Goal: Information Seeking & Learning: Learn about a topic

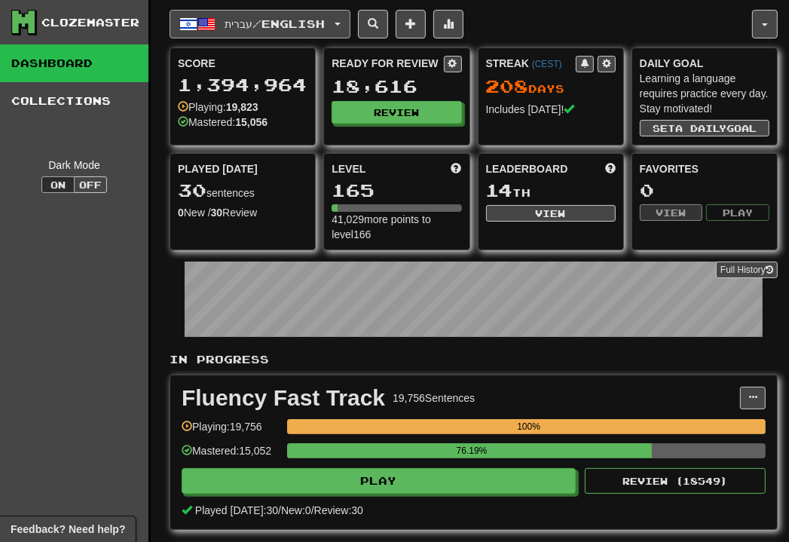
click at [345, 26] on button "עברית / English" at bounding box center [260, 24] width 181 height 29
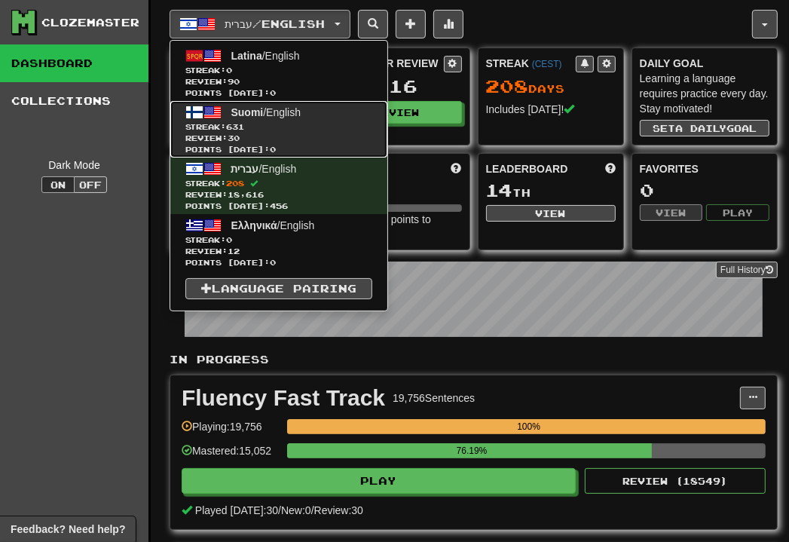
click at [316, 115] on link "Suomi / English Streak: 631 Review: 30 Points today: 0" at bounding box center [278, 129] width 217 height 57
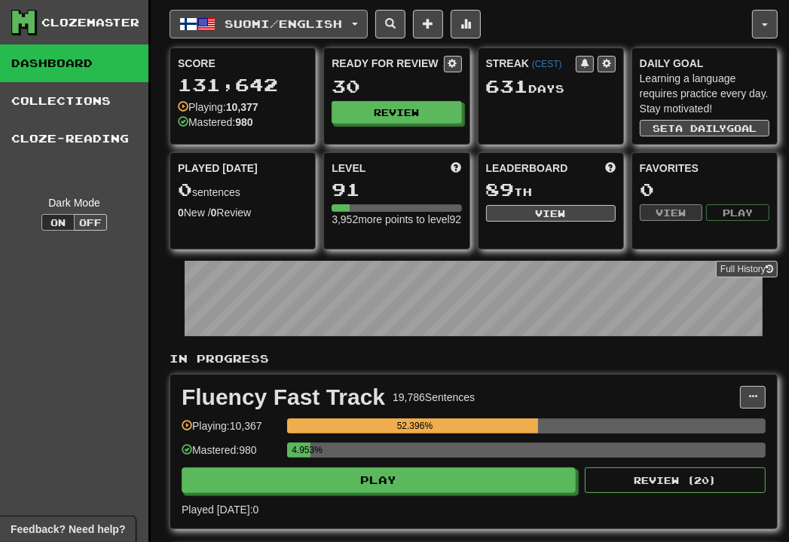
click at [362, 16] on button "Suomi / English" at bounding box center [269, 24] width 198 height 29
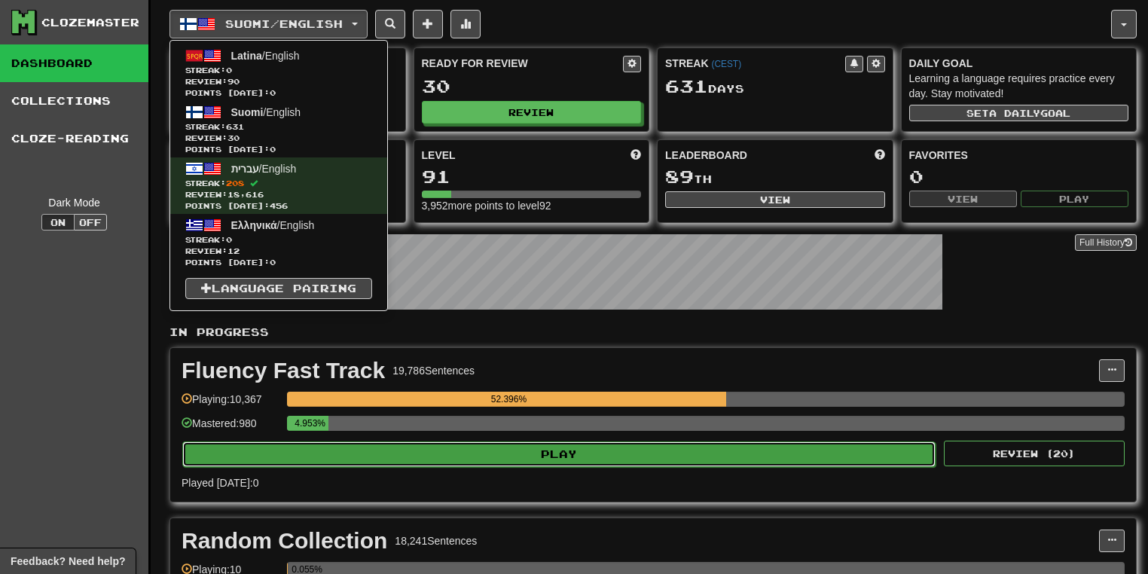
click at [577, 446] on button "Play" at bounding box center [558, 455] width 753 height 26
select select "**"
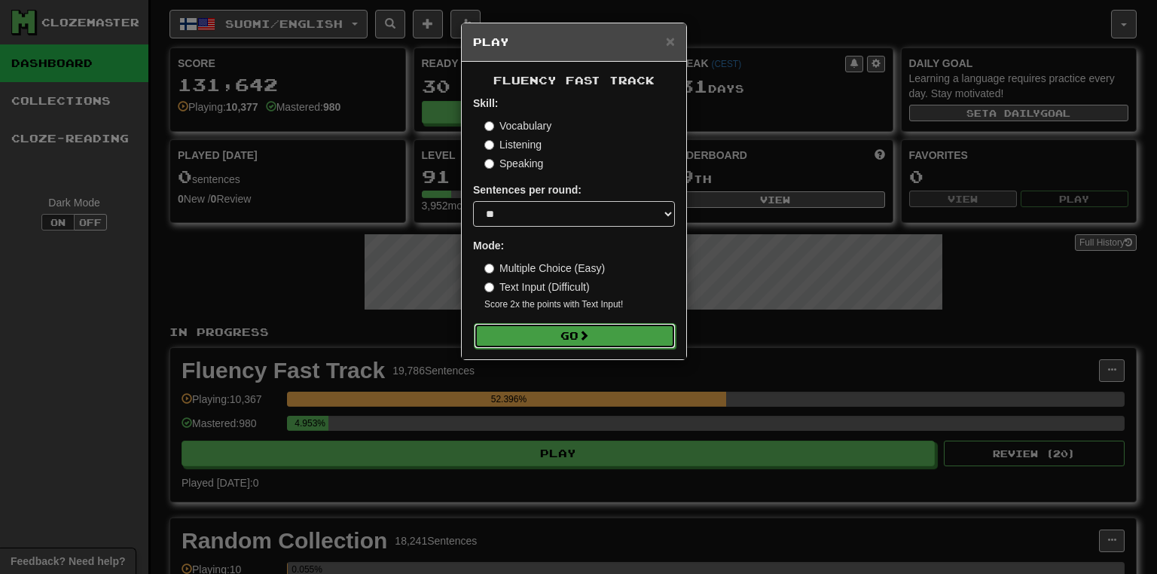
click at [585, 338] on span at bounding box center [584, 335] width 11 height 11
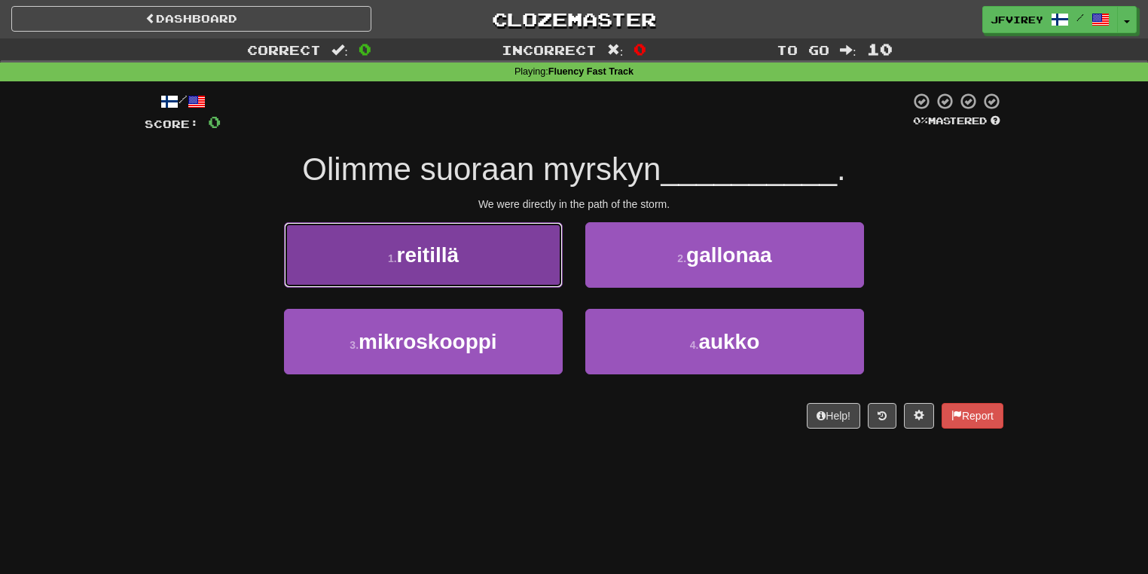
click at [488, 267] on button "1 . reitillä" at bounding box center [423, 255] width 279 height 66
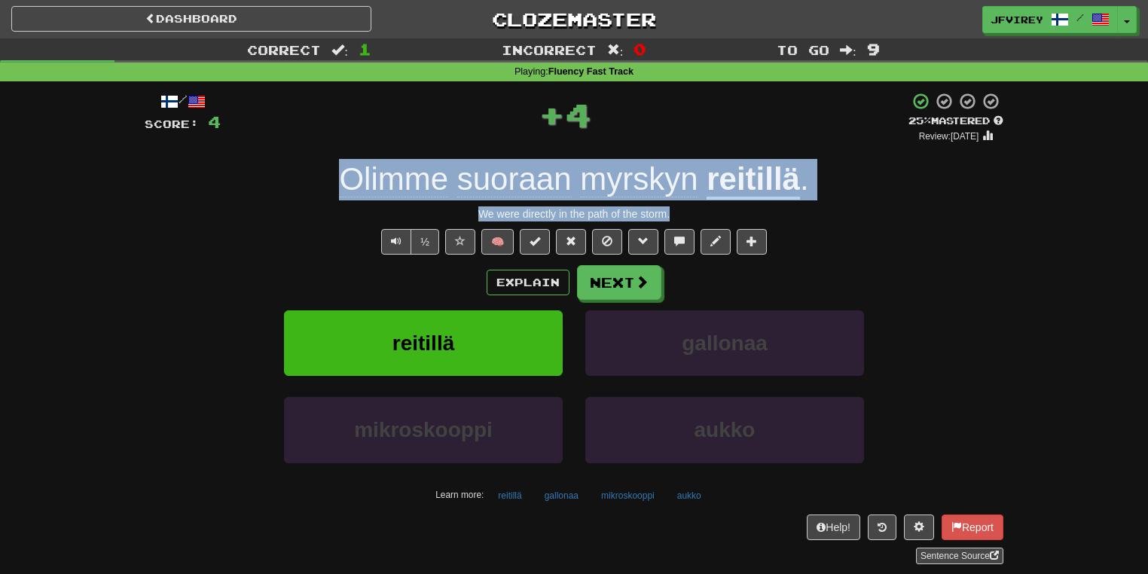
drag, startPoint x: 684, startPoint y: 217, endPoint x: 265, endPoint y: 172, distance: 421.4
click at [265, 172] on div "/ Score: 4 + 4 25 % Mastered Review: 2025-08-21 Olimme suoraan myrskyn reitillä…" at bounding box center [574, 328] width 859 height 472
copy div "Olimme suoraan myrskyn reitillä . We were directly in the path of the storm."
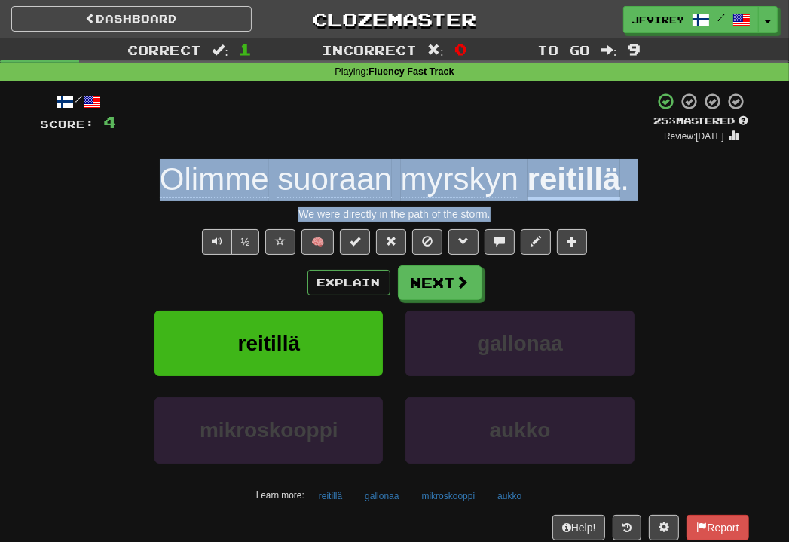
click at [576, 172] on u "reitillä" at bounding box center [573, 180] width 93 height 38
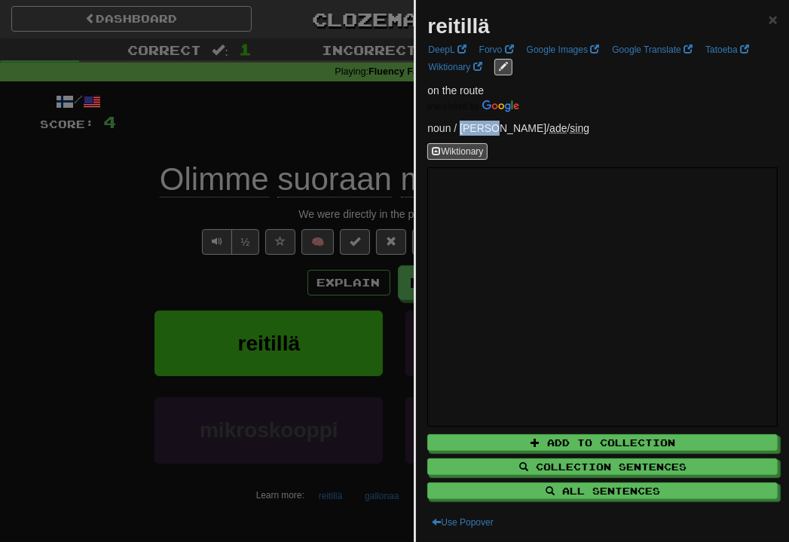
drag, startPoint x: 480, startPoint y: 124, endPoint x: 458, endPoint y: 127, distance: 22.2
click at [458, 127] on p "noun / reitti / ade / sing" at bounding box center [602, 128] width 350 height 15
copy p "reitti"
drag, startPoint x: 102, startPoint y: 186, endPoint x: 115, endPoint y: 211, distance: 28.0
click at [101, 191] on div at bounding box center [394, 271] width 789 height 542
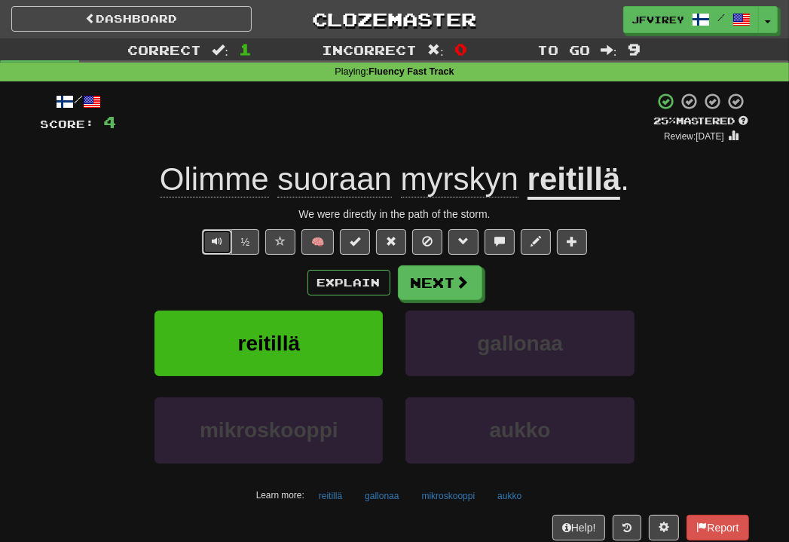
click at [219, 252] on button "Text-to-speech controls" at bounding box center [217, 242] width 30 height 26
click at [458, 283] on span at bounding box center [464, 283] width 14 height 14
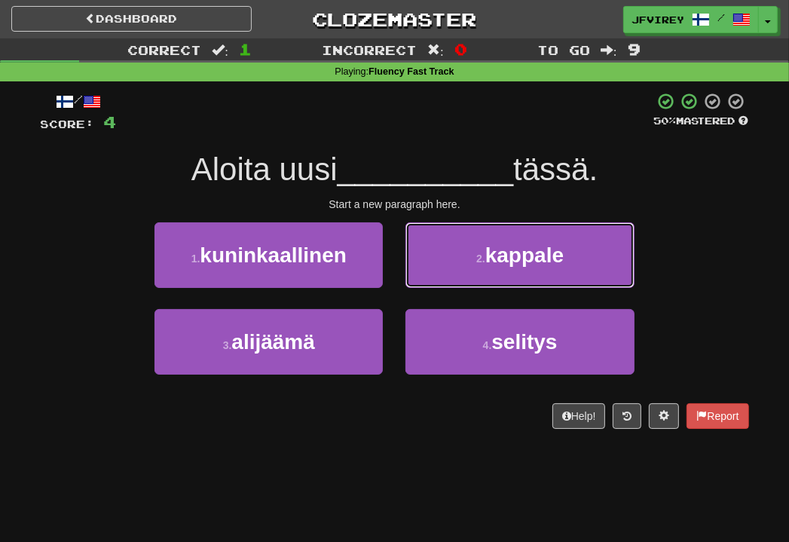
drag, startPoint x: 497, startPoint y: 234, endPoint x: 552, endPoint y: 248, distance: 57.4
click at [497, 236] on button "2 . kappale" at bounding box center [519, 255] width 228 height 66
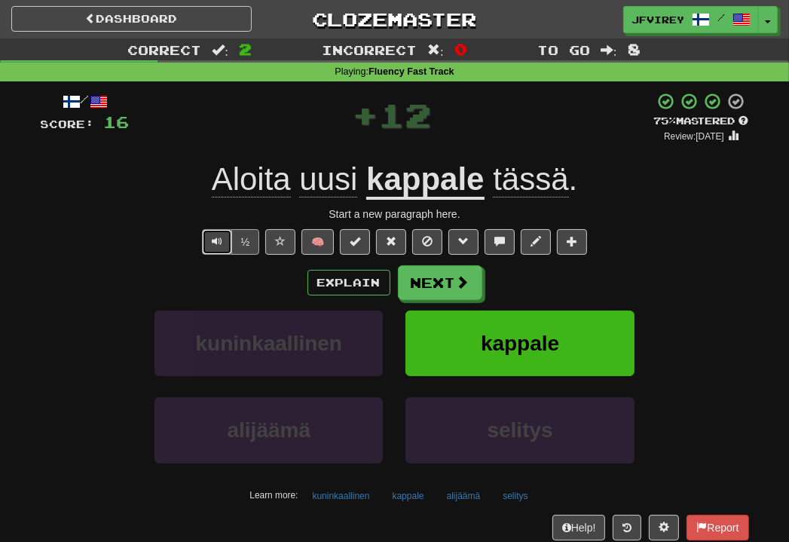
drag, startPoint x: 218, startPoint y: 234, endPoint x: 246, endPoint y: 249, distance: 31.7
click at [217, 236] on span "Text-to-speech controls" at bounding box center [217, 241] width 11 height 11
click at [451, 285] on button "Next" at bounding box center [441, 283] width 84 height 35
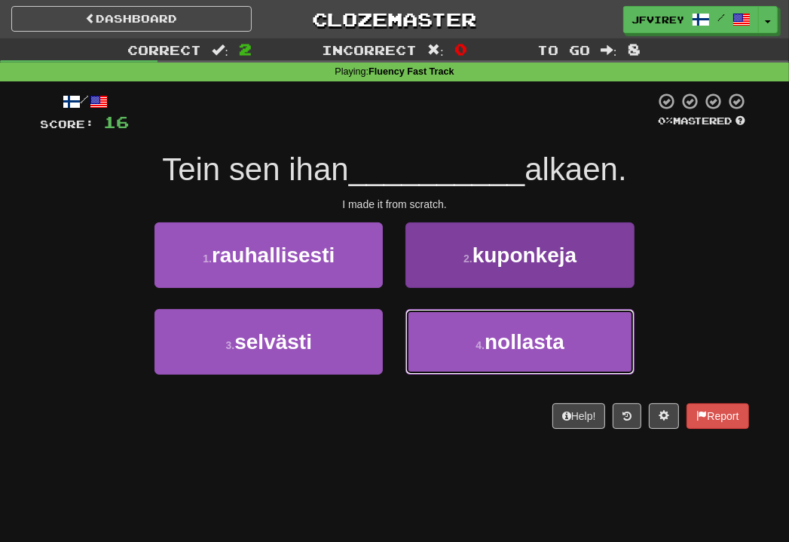
drag, startPoint x: 511, startPoint y: 332, endPoint x: 520, endPoint y: 333, distance: 9.2
click at [515, 333] on span "nollasta" at bounding box center [524, 341] width 80 height 23
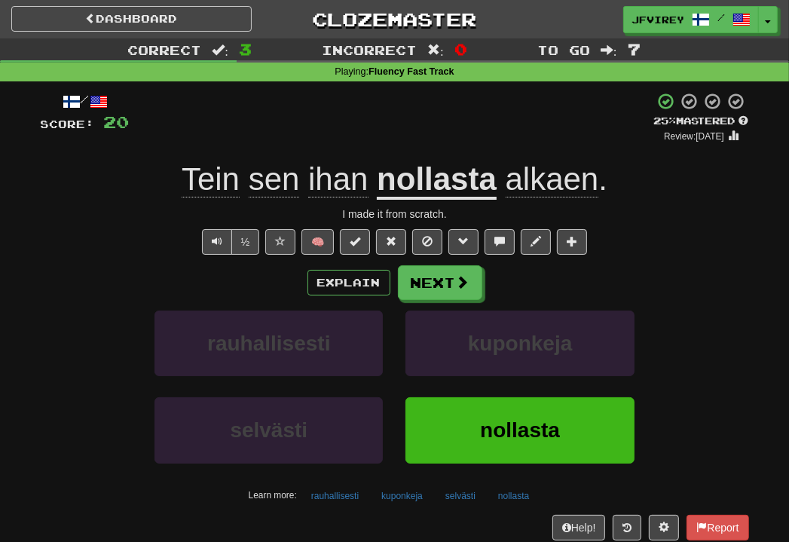
click at [328, 179] on span "ihan" at bounding box center [338, 179] width 60 height 36
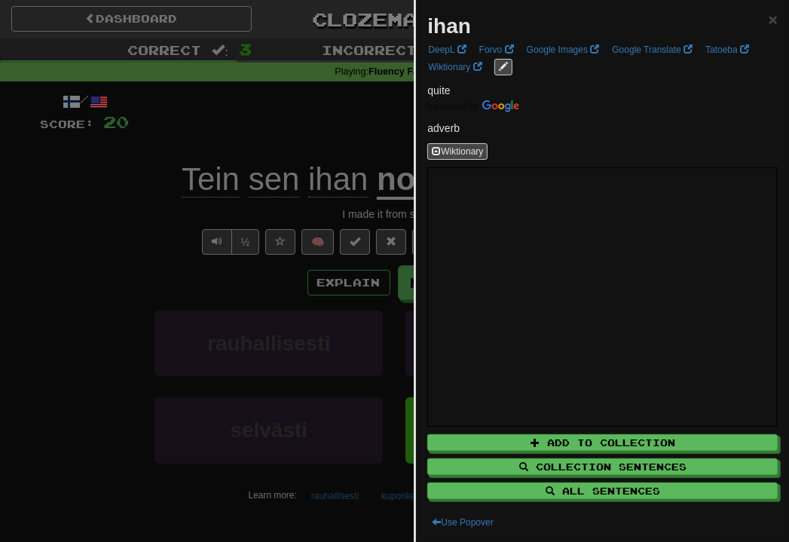
click at [153, 230] on div at bounding box center [394, 271] width 789 height 542
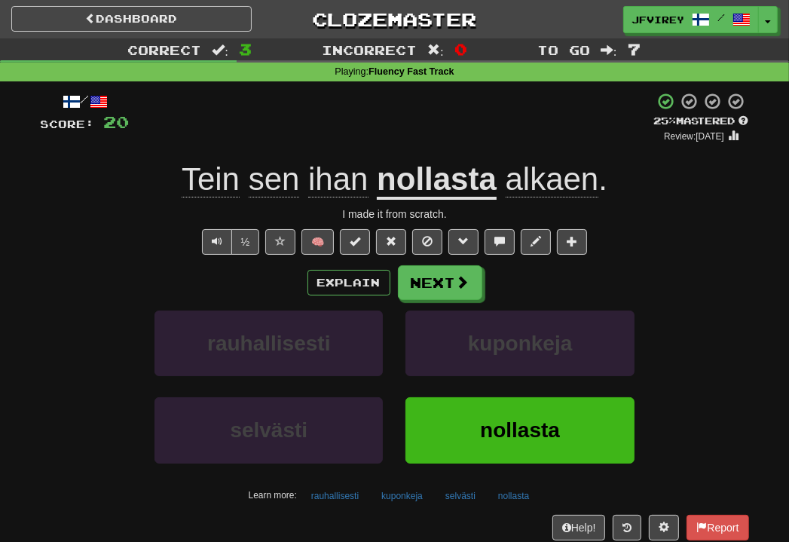
click at [415, 199] on u "nollasta" at bounding box center [437, 180] width 120 height 38
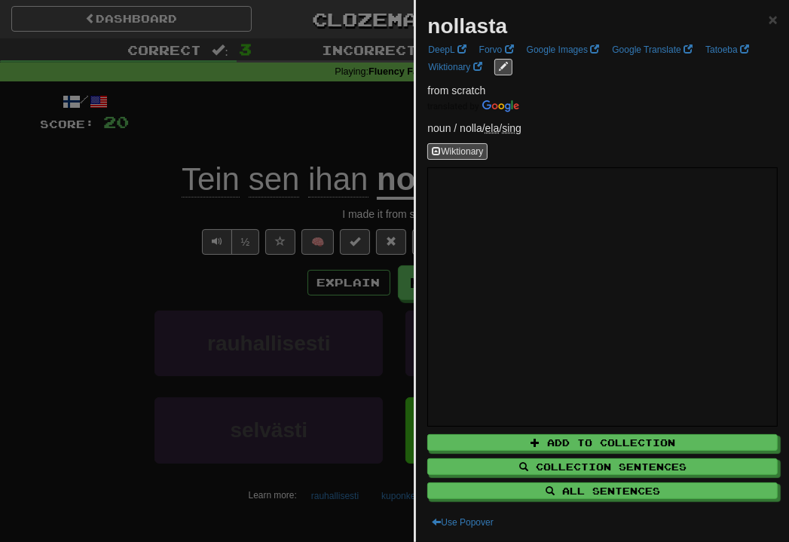
click at [119, 205] on div at bounding box center [394, 271] width 789 height 542
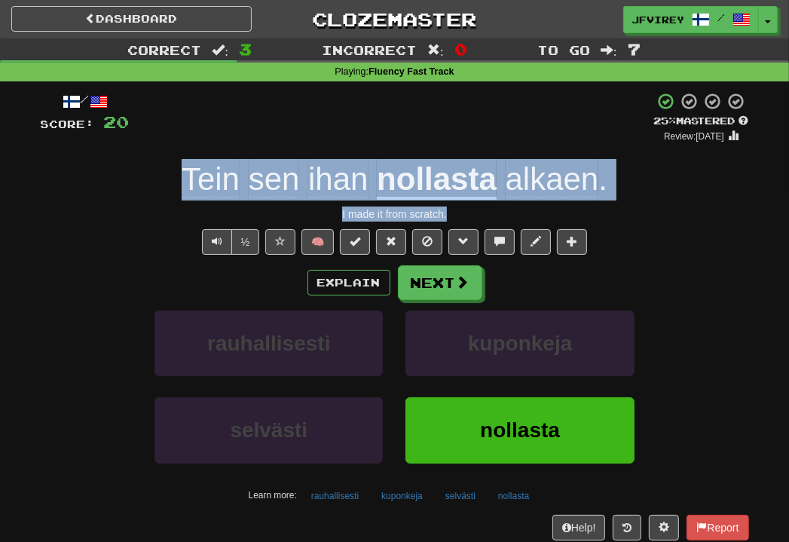
drag, startPoint x: 493, startPoint y: 210, endPoint x: 182, endPoint y: 195, distance: 311.6
click at [182, 195] on div "/ Score: 20 + 4 25 % Mastered Review: 2025-08-21 Tein sen ihan nollasta alkaen …" at bounding box center [395, 328] width 708 height 472
copy div "Tein sen ihan nollasta alkaen . I made it from scratch."
click at [552, 182] on span "alkaen" at bounding box center [552, 179] width 93 height 36
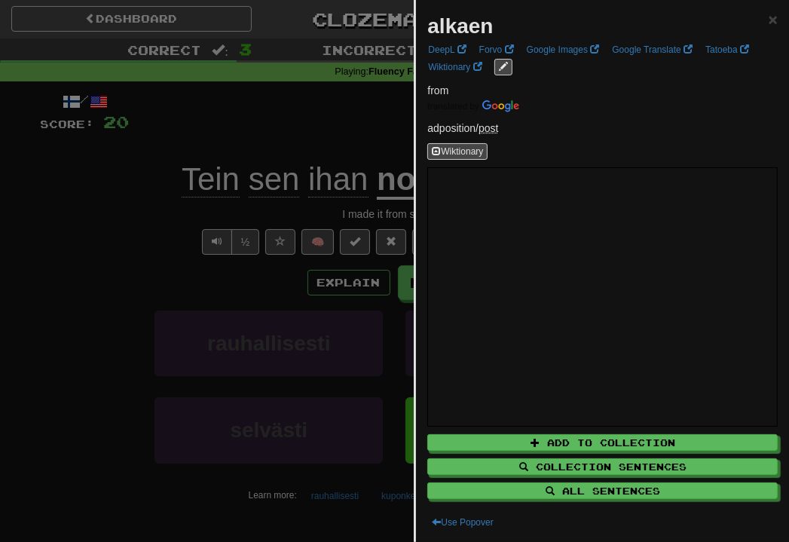
click at [173, 238] on div at bounding box center [394, 271] width 789 height 542
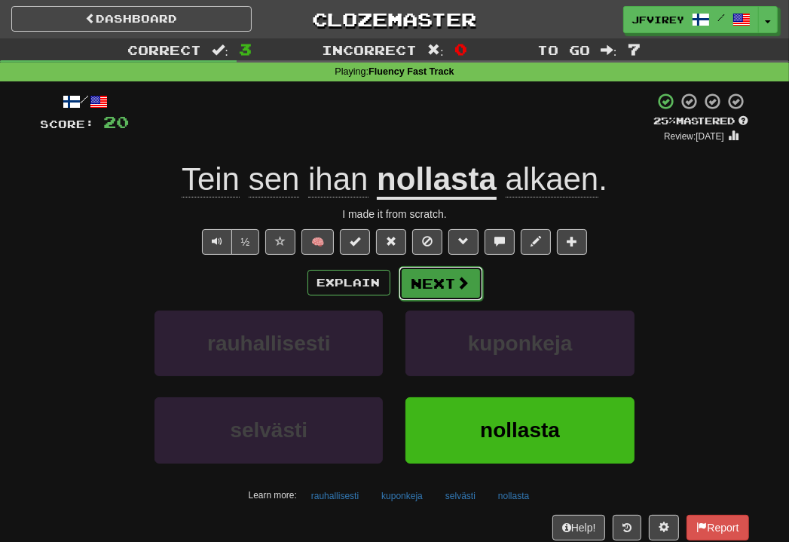
click at [473, 288] on button "Next" at bounding box center [441, 283] width 84 height 35
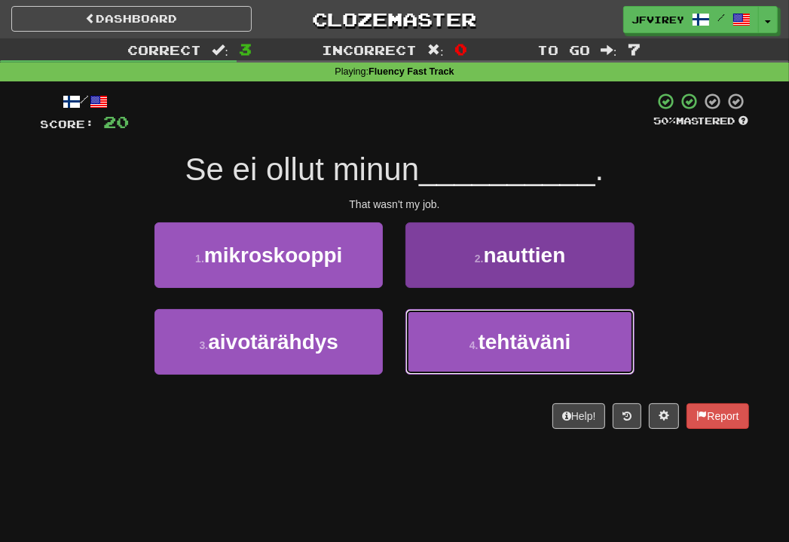
drag, startPoint x: 464, startPoint y: 365, endPoint x: 478, endPoint y: 364, distance: 13.6
click at [465, 365] on button "4 . tehtäväni" at bounding box center [519, 342] width 228 height 66
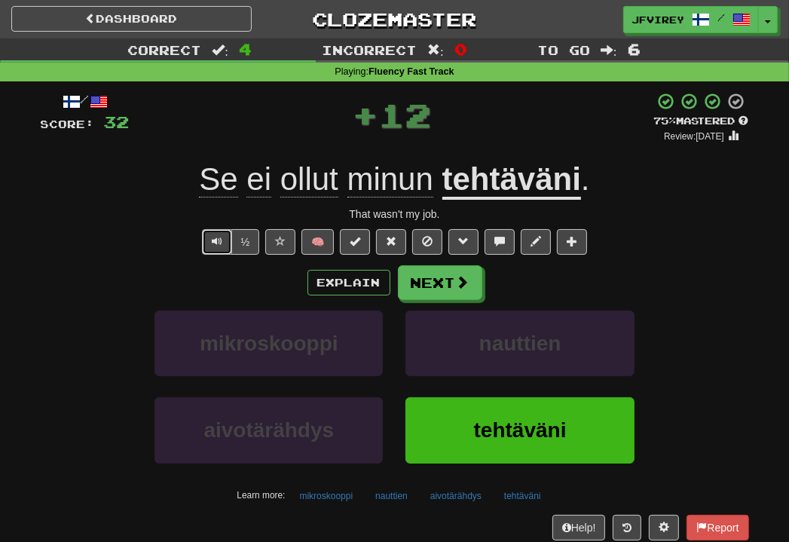
click at [226, 238] on button "Text-to-speech controls" at bounding box center [217, 242] width 30 height 26
click at [461, 286] on span at bounding box center [464, 283] width 14 height 14
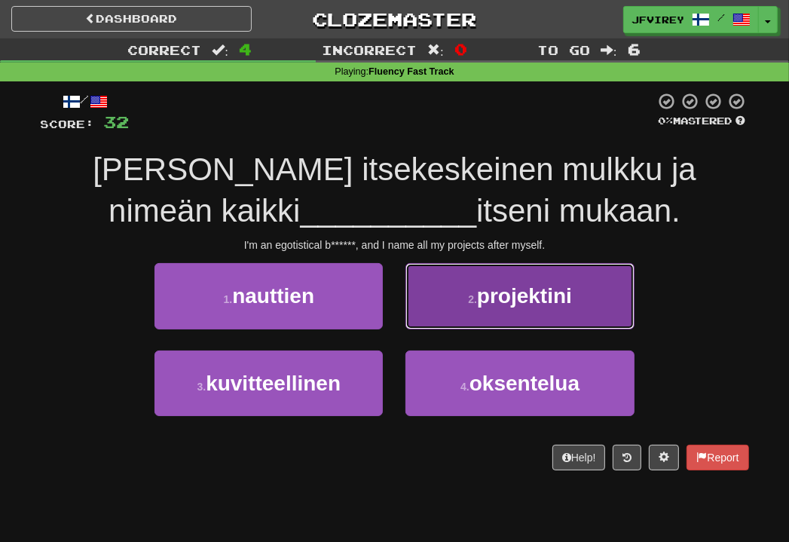
click at [526, 289] on span "projektini" at bounding box center [524, 295] width 95 height 23
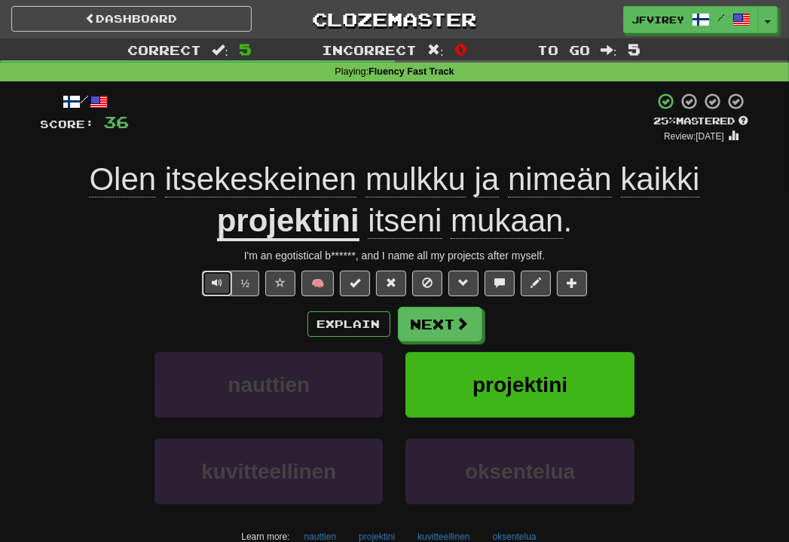
click at [215, 283] on span "Text-to-speech controls" at bounding box center [217, 282] width 11 height 11
click at [214, 280] on span "Text-to-speech controls" at bounding box center [217, 282] width 11 height 11
click at [475, 185] on span "mulkku" at bounding box center [487, 179] width 25 height 36
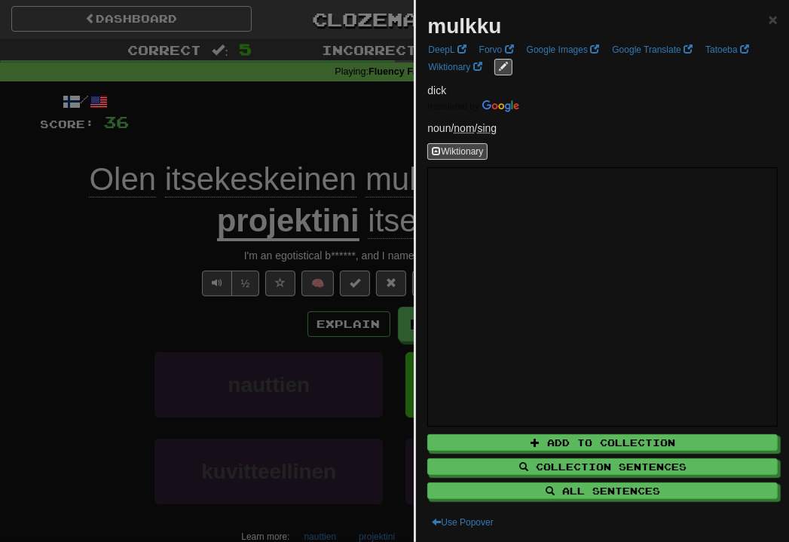
drag, startPoint x: 135, startPoint y: 289, endPoint x: 147, endPoint y: 286, distance: 12.3
click at [137, 289] on div at bounding box center [394, 271] width 789 height 542
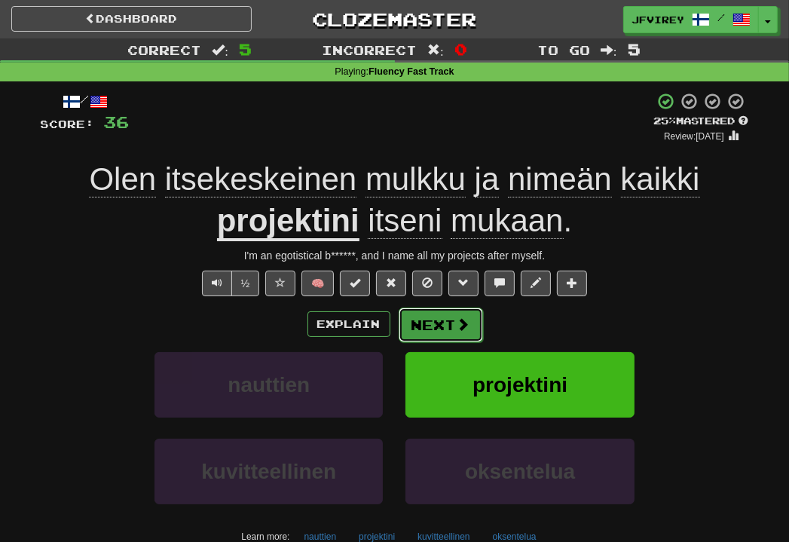
click at [450, 320] on button "Next" at bounding box center [441, 324] width 84 height 35
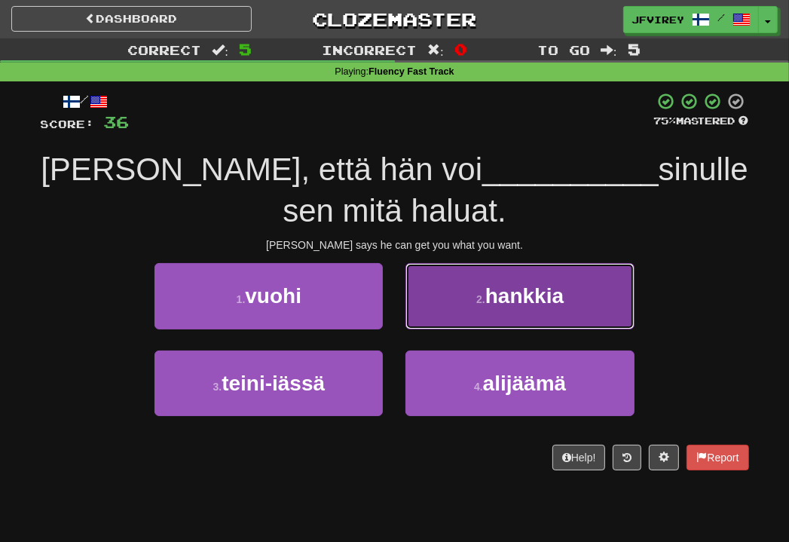
click at [515, 298] on span "hankkia" at bounding box center [524, 295] width 78 height 23
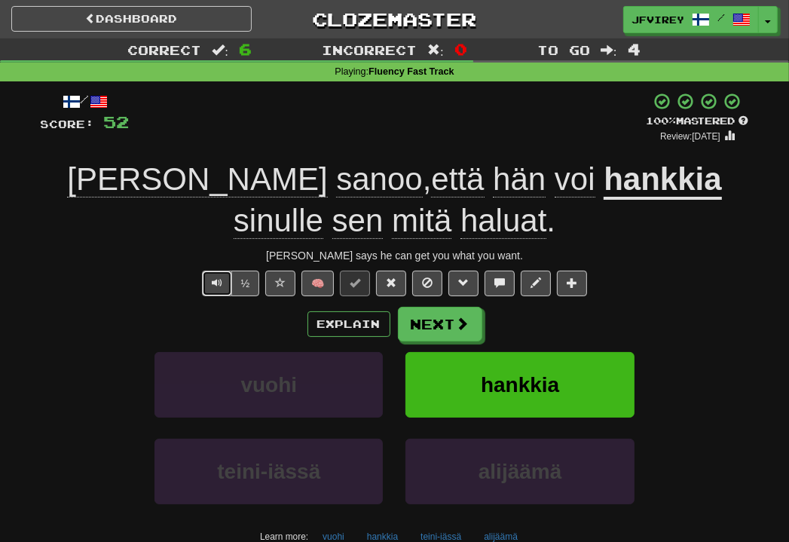
click at [208, 278] on button "Text-to-speech controls" at bounding box center [217, 284] width 30 height 26
click at [433, 327] on button "Next" at bounding box center [441, 324] width 84 height 35
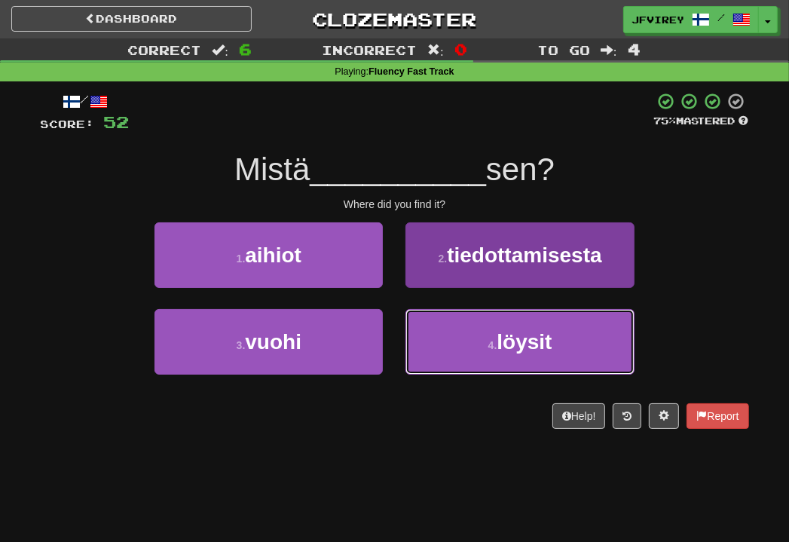
drag, startPoint x: 506, startPoint y: 350, endPoint x: 564, endPoint y: 335, distance: 59.9
click at [516, 350] on span "löysit" at bounding box center [524, 341] width 55 height 23
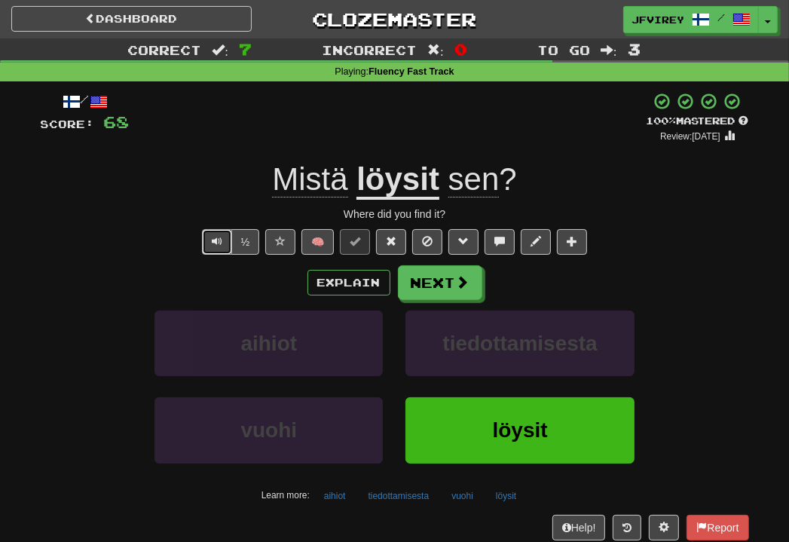
click at [220, 238] on span "Text-to-speech controls" at bounding box center [217, 241] width 11 height 11
click at [452, 286] on button "Next" at bounding box center [441, 283] width 84 height 35
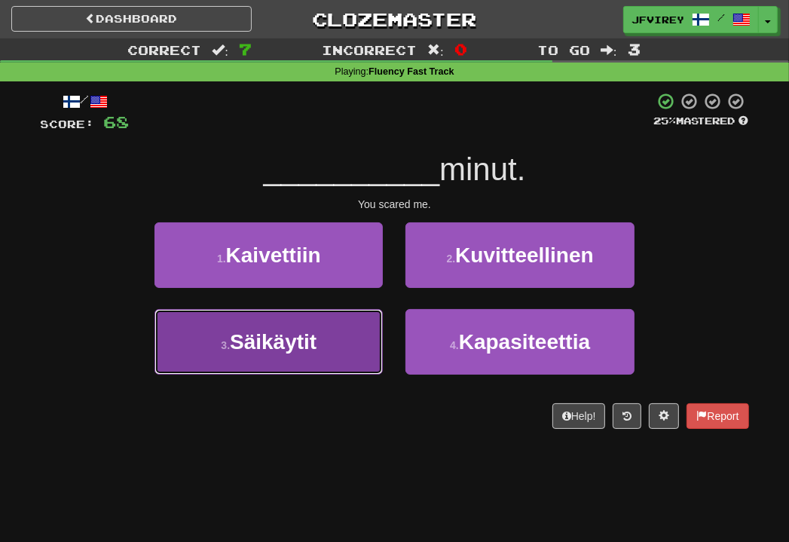
click at [316, 349] on span "Säikäytit" at bounding box center [273, 341] width 87 height 23
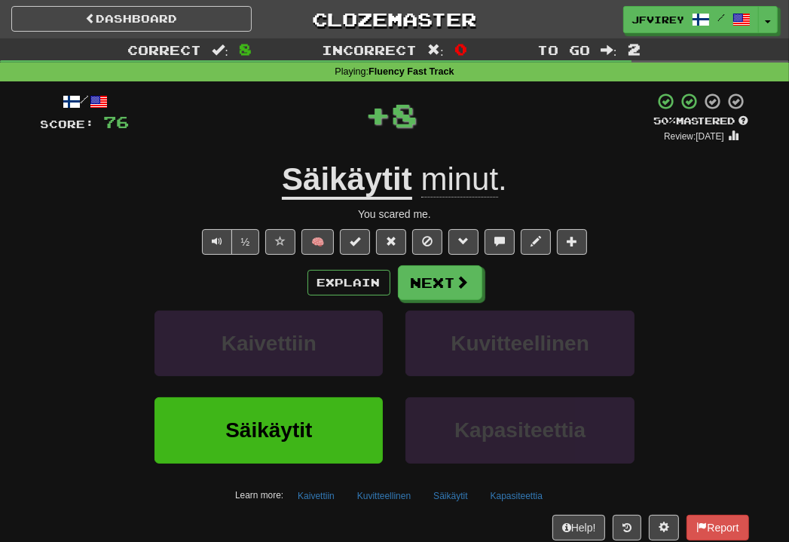
click at [361, 185] on u "Säikäytit" at bounding box center [347, 180] width 130 height 38
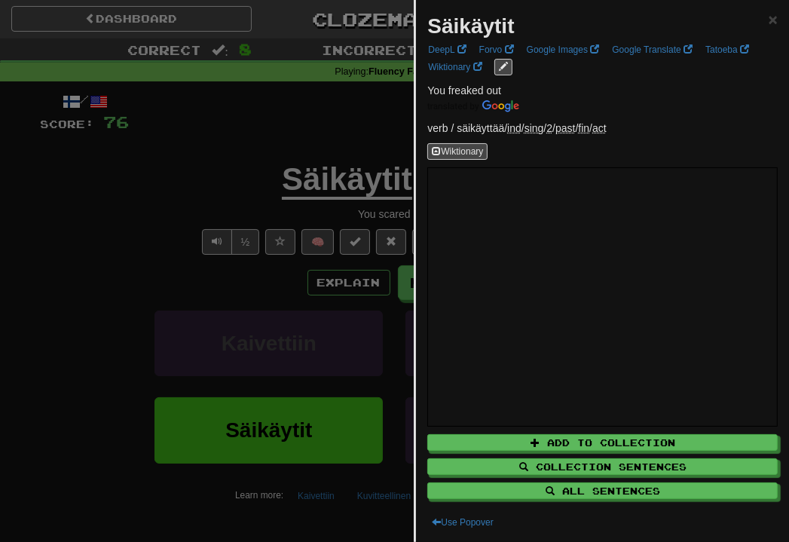
click at [206, 176] on div at bounding box center [394, 271] width 789 height 542
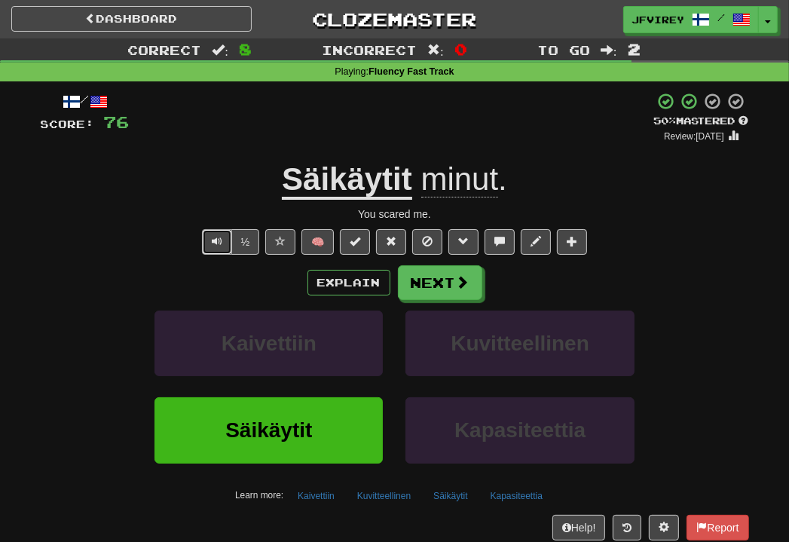
click at [223, 247] on button "Text-to-speech controls" at bounding box center [217, 242] width 30 height 26
click at [464, 281] on span at bounding box center [464, 283] width 14 height 14
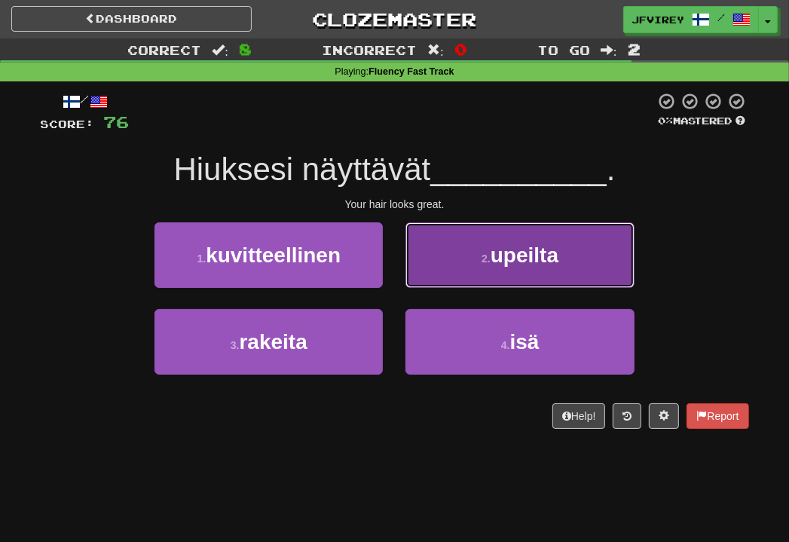
click at [492, 266] on button "2 . upeilta" at bounding box center [519, 255] width 228 height 66
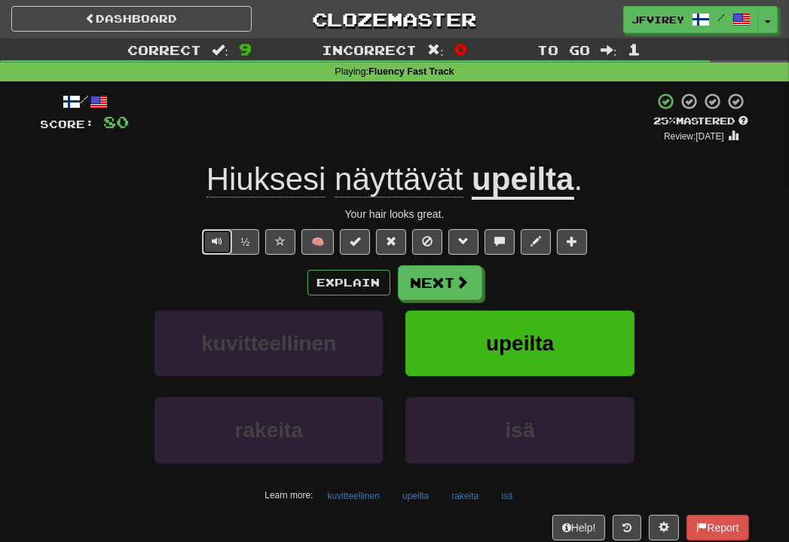
click at [211, 240] on button "Text-to-speech controls" at bounding box center [217, 242] width 30 height 26
click at [208, 244] on button "Text-to-speech controls" at bounding box center [217, 242] width 30 height 26
click at [441, 286] on button "Next" at bounding box center [441, 283] width 84 height 35
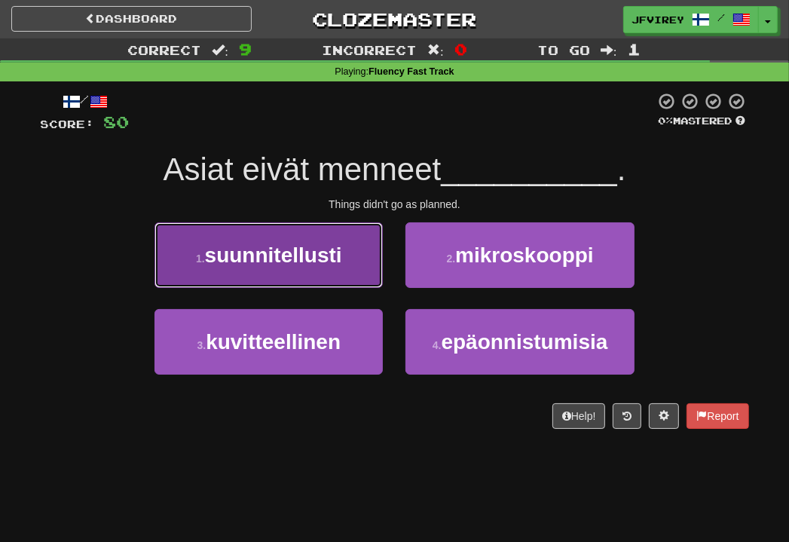
click at [322, 253] on span "suunnitellusti" at bounding box center [273, 254] width 137 height 23
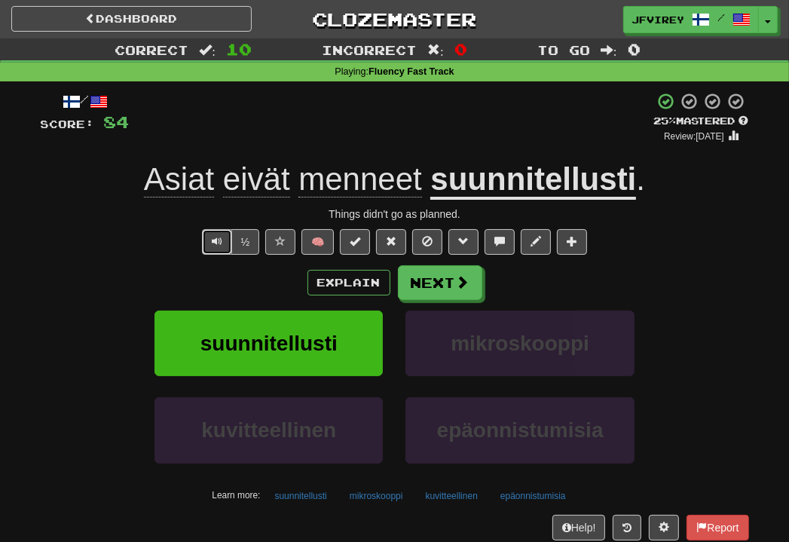
click at [222, 244] on span "Text-to-speech controls" at bounding box center [217, 241] width 11 height 11
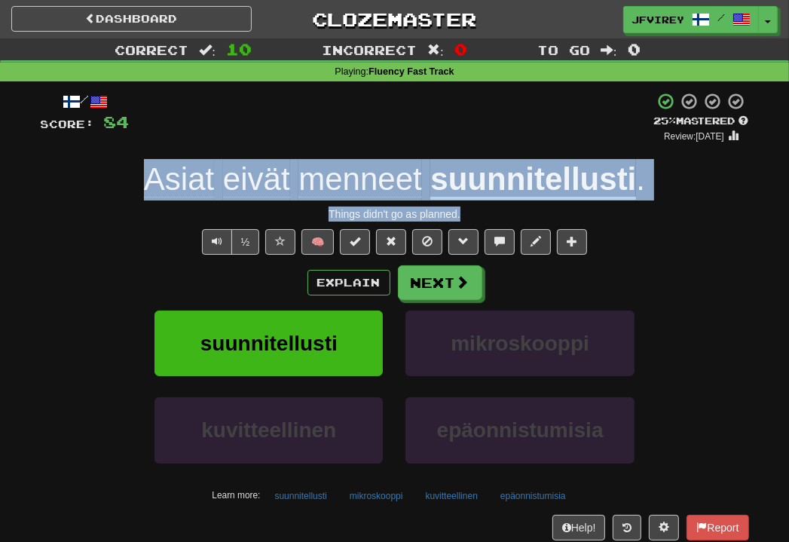
drag, startPoint x: 482, startPoint y: 213, endPoint x: 142, endPoint y: 170, distance: 342.6
click at [142, 170] on div "/ Score: 84 + 4 25 % Mastered Review: 2025-08-21 Asiat eivät menneet suunnitell…" at bounding box center [395, 328] width 708 height 472
copy div "Asiat eivät menneet suunnitellusti . Things didn't go as planned."
click at [421, 286] on button "Next" at bounding box center [440, 282] width 84 height 35
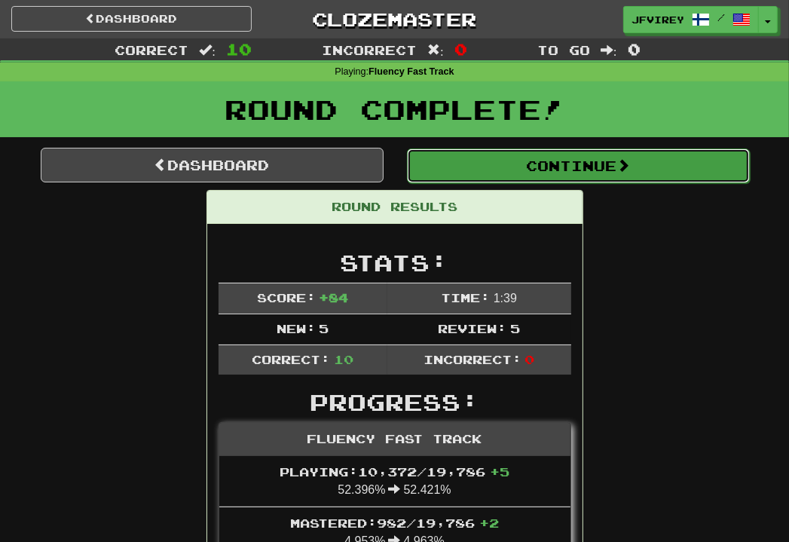
click at [593, 170] on button "Continue" at bounding box center [578, 165] width 343 height 35
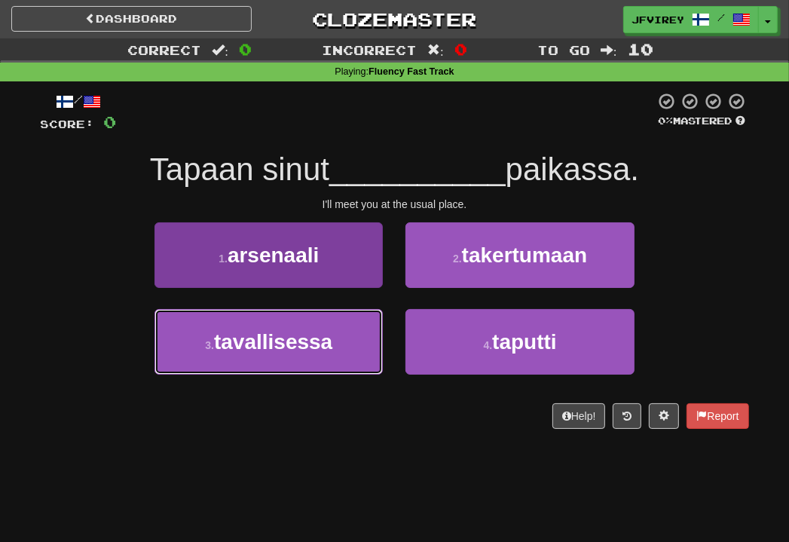
click at [329, 349] on span "tavallisessa" at bounding box center [273, 341] width 118 height 23
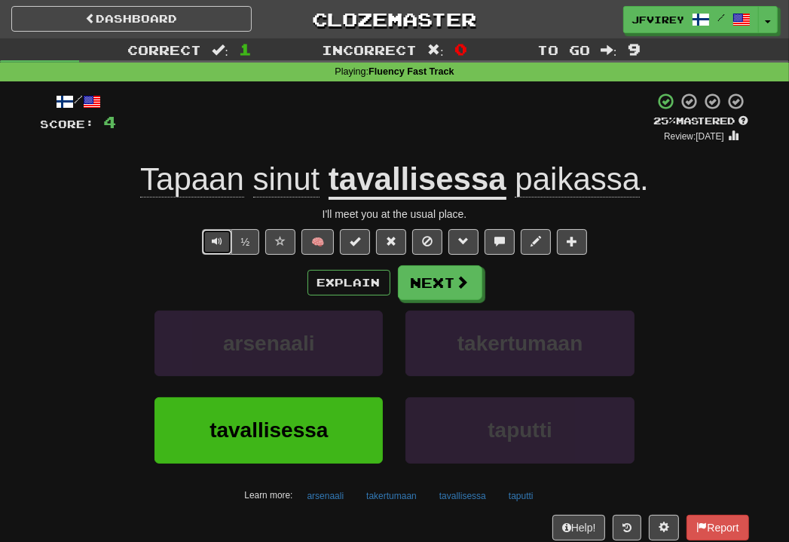
click at [213, 242] on span "Text-to-speech controls" at bounding box center [217, 241] width 11 height 11
click at [222, 239] on span "Text-to-speech controls" at bounding box center [217, 241] width 11 height 11
click at [451, 291] on button "Next" at bounding box center [441, 283] width 84 height 35
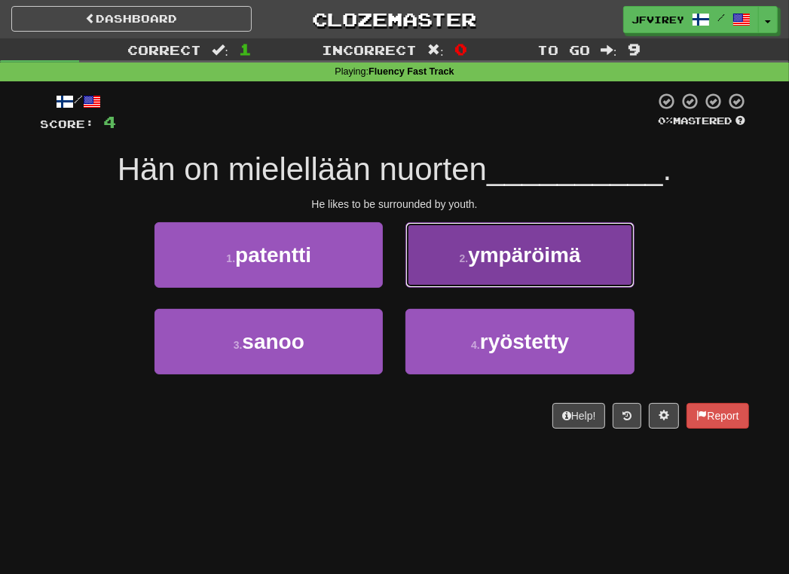
click at [506, 271] on button "2 . ympäröimä" at bounding box center [519, 255] width 228 height 66
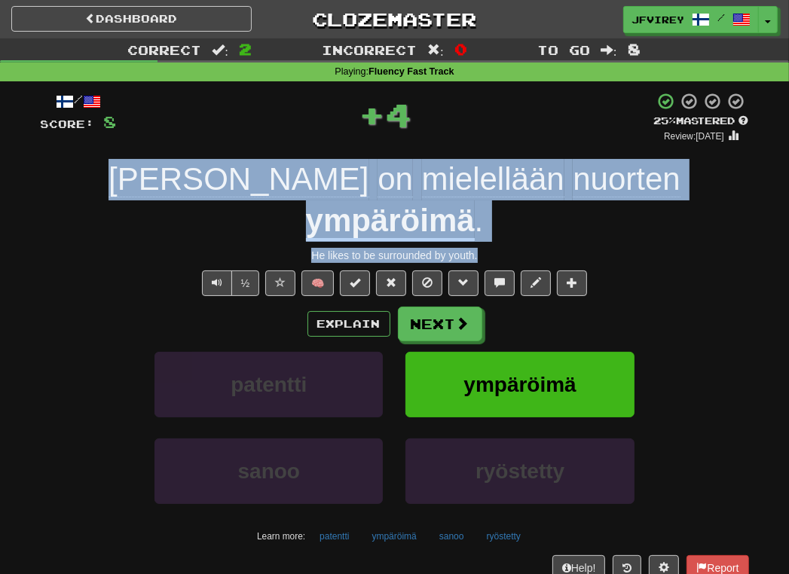
drag, startPoint x: 500, startPoint y: 212, endPoint x: 102, endPoint y: 178, distance: 400.1
click at [102, 178] on div "/ Score: 8 + 4 25 % Mastered Review: 2025-08-21 Hän on mielellään nuorten ympär…" at bounding box center [395, 348] width 708 height 513
copy div "Hän on mielellään nuorten ympäröimä . He likes to be surrounded by youth."
click at [222, 277] on span "Text-to-speech controls" at bounding box center [217, 282] width 11 height 11
click at [442, 307] on button "Next" at bounding box center [441, 324] width 84 height 35
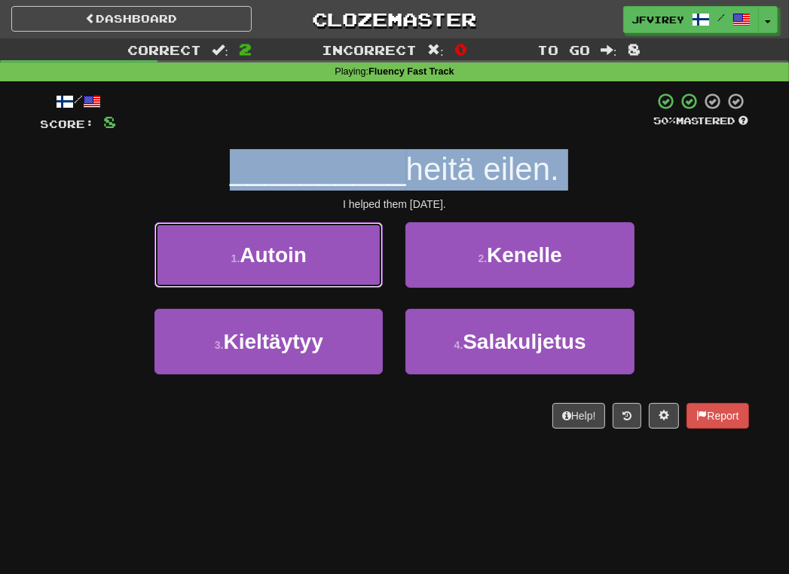
click at [322, 259] on button "1 . Autoin" at bounding box center [268, 255] width 228 height 66
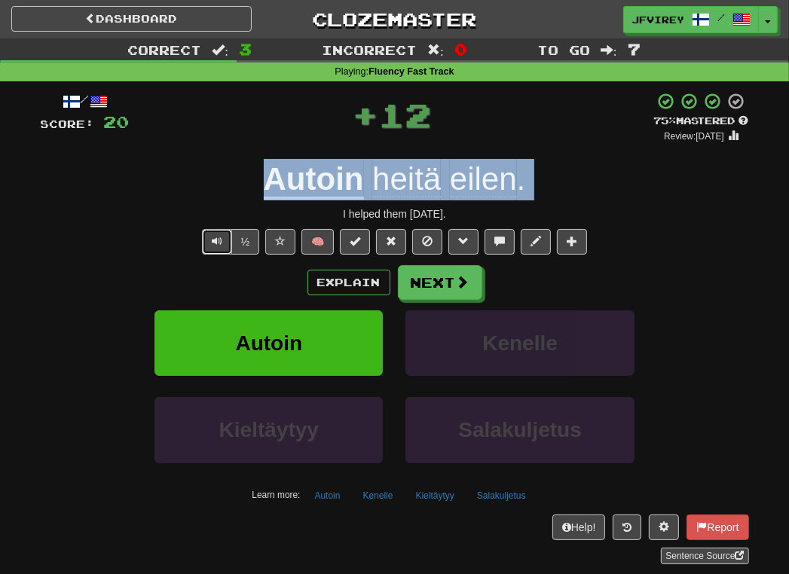
click at [217, 241] on span "Text-to-speech controls" at bounding box center [217, 241] width 11 height 11
click at [445, 280] on button "Next" at bounding box center [441, 283] width 84 height 35
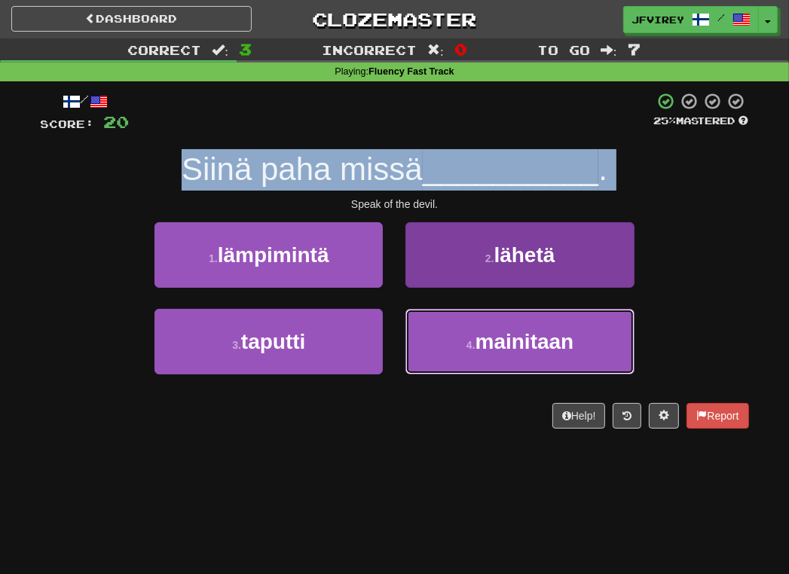
drag, startPoint x: 491, startPoint y: 340, endPoint x: 515, endPoint y: 347, distance: 24.3
click at [500, 344] on span "mainitaan" at bounding box center [524, 341] width 99 height 23
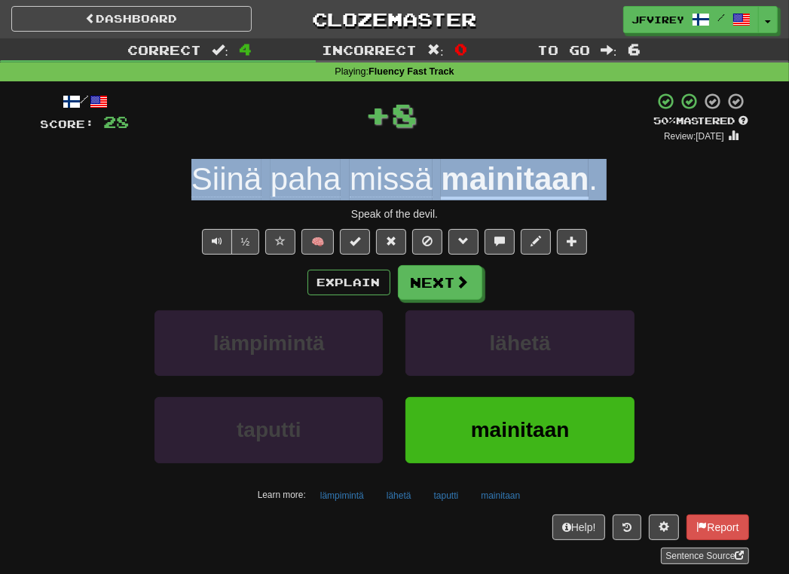
click at [350, 175] on span "paha" at bounding box center [391, 179] width 83 height 36
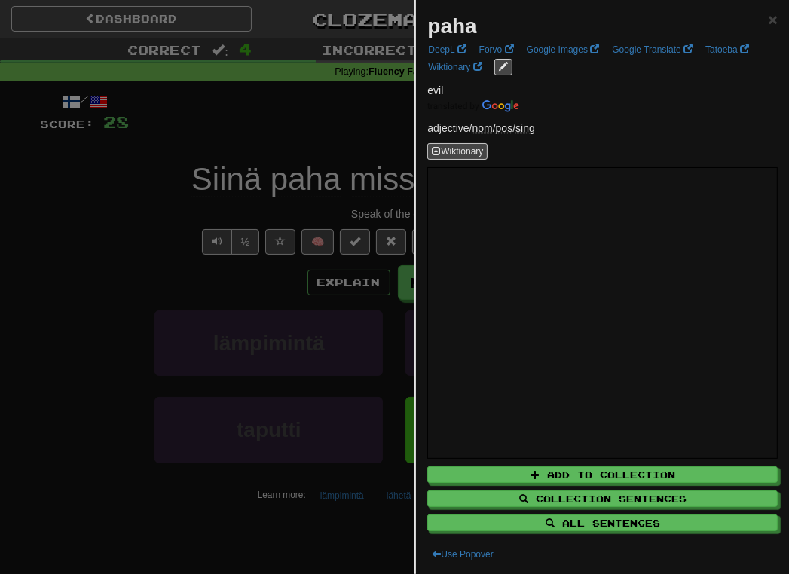
click at [238, 206] on div at bounding box center [394, 287] width 789 height 574
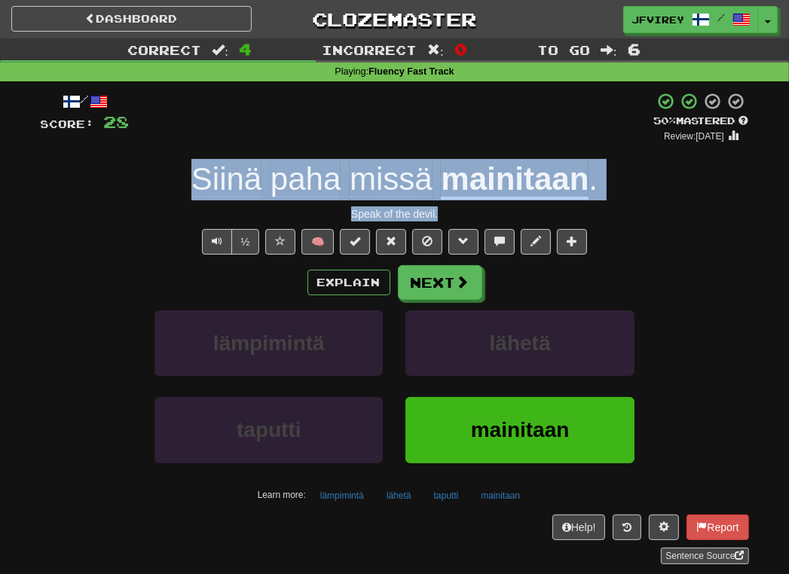
drag, startPoint x: 390, startPoint y: 210, endPoint x: 196, endPoint y: 185, distance: 195.2
click at [196, 185] on div "/ Score: 28 + 8 50 % Mastered Review: 2025-08-30 Siinä paha missä mainitaan . S…" at bounding box center [395, 328] width 708 height 472
copy div "Siinä paha missä mainitaan . Speak of the devil."
click at [219, 240] on span "Text-to-speech controls" at bounding box center [217, 241] width 11 height 11
click at [222, 247] on button "Text-to-speech controls" at bounding box center [217, 242] width 30 height 26
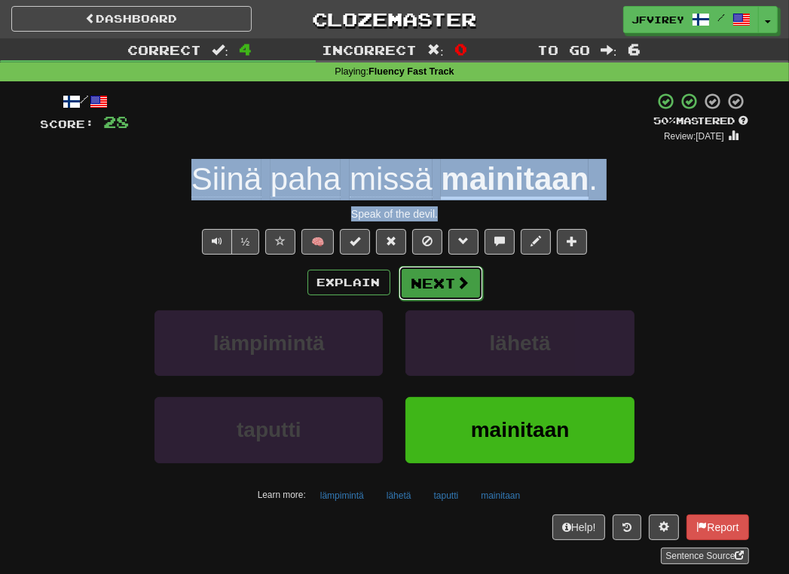
click at [454, 291] on button "Next" at bounding box center [441, 283] width 84 height 35
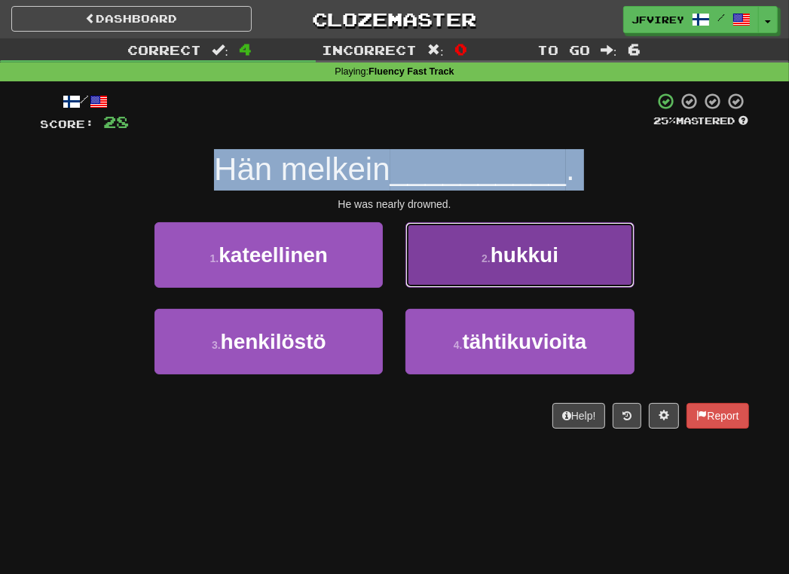
click at [493, 246] on span "hukkui" at bounding box center [525, 254] width 68 height 23
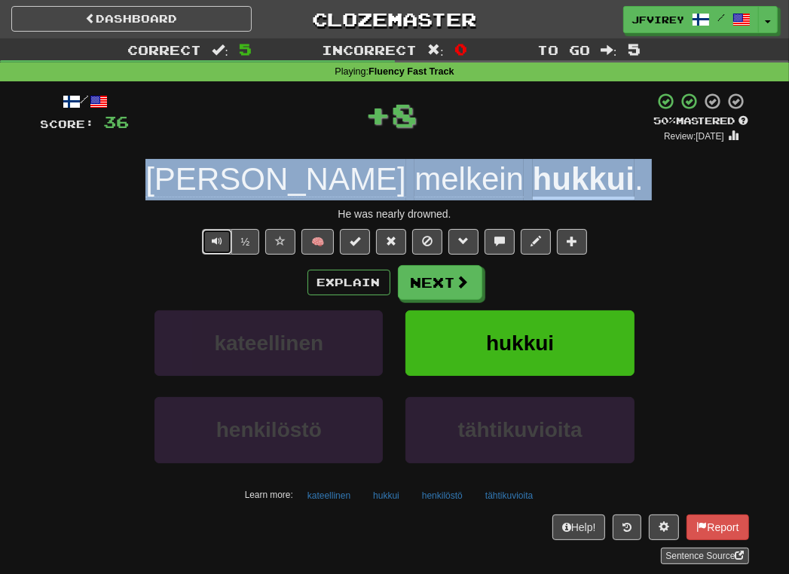
click at [223, 244] on button "Text-to-speech controls" at bounding box center [217, 242] width 30 height 26
click at [457, 289] on span at bounding box center [464, 283] width 14 height 14
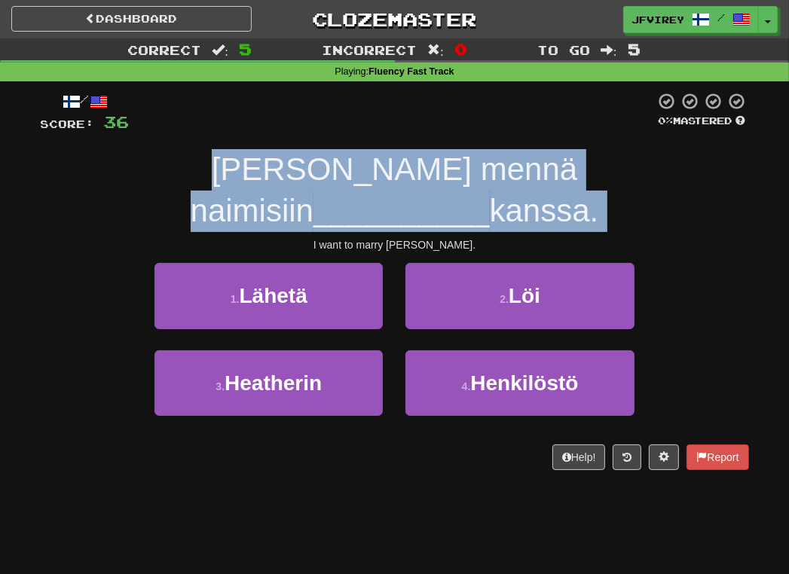
click at [287, 237] on div "I want to marry Heather." at bounding box center [395, 244] width 708 height 15
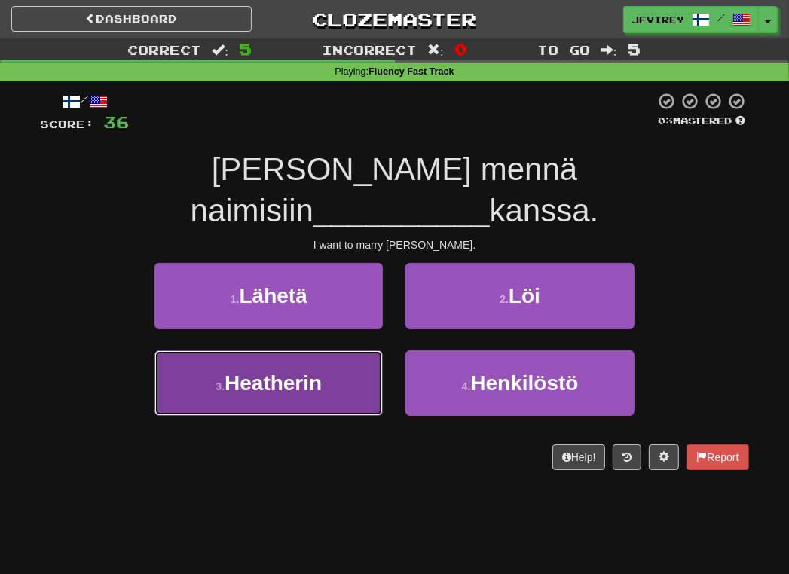
click at [298, 371] on span "Heatherin" at bounding box center [273, 382] width 97 height 23
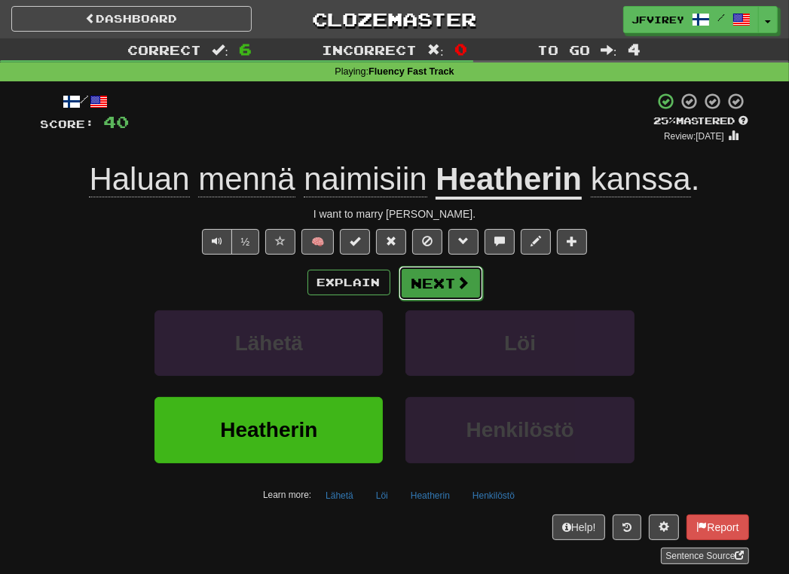
click at [458, 283] on span at bounding box center [464, 283] width 14 height 14
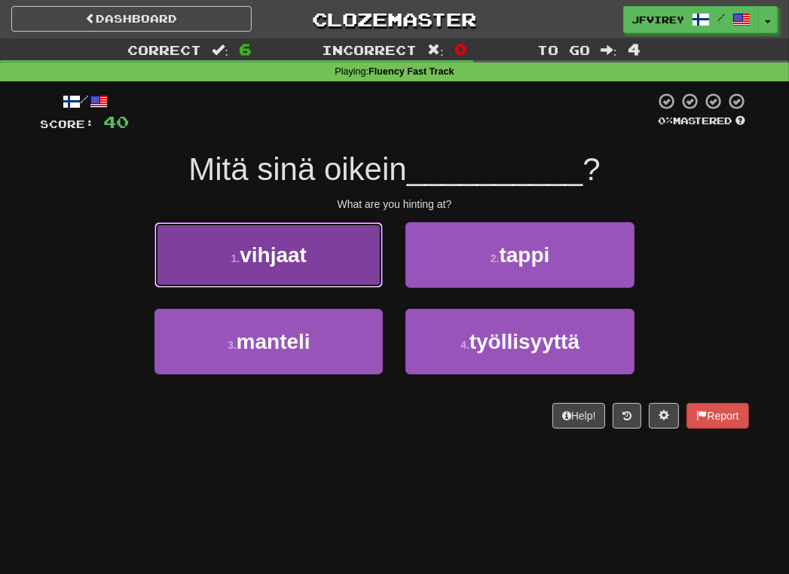
click at [341, 267] on button "1 . vihjaat" at bounding box center [268, 255] width 228 height 66
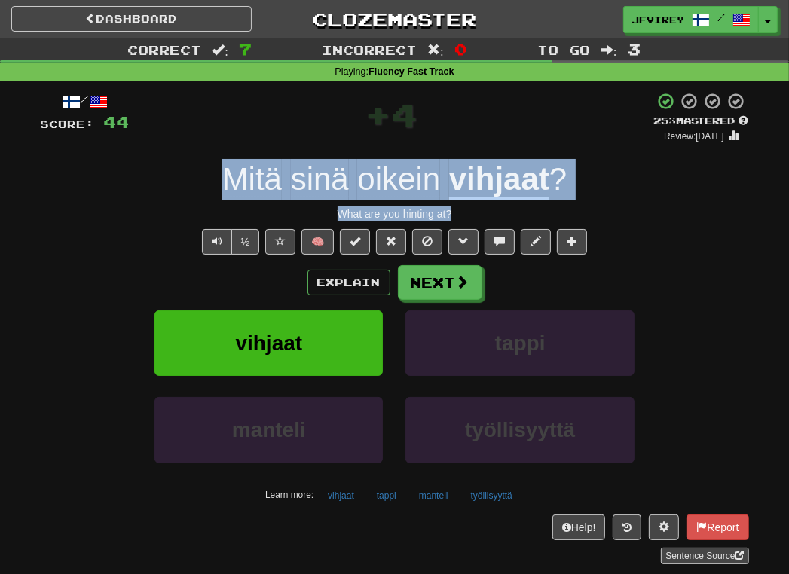
drag, startPoint x: 482, startPoint y: 208, endPoint x: 218, endPoint y: 184, distance: 265.6
click at [218, 184] on div "/ Score: 44 + 4 25 % Mastered Review: 2025-08-21 Mitä sinä oikein vihjaat ? Wha…" at bounding box center [395, 328] width 708 height 472
copy div "Mitä sinä oikein vihjaat ? What are you hinting at?"
click at [453, 277] on button "Next" at bounding box center [441, 283] width 84 height 35
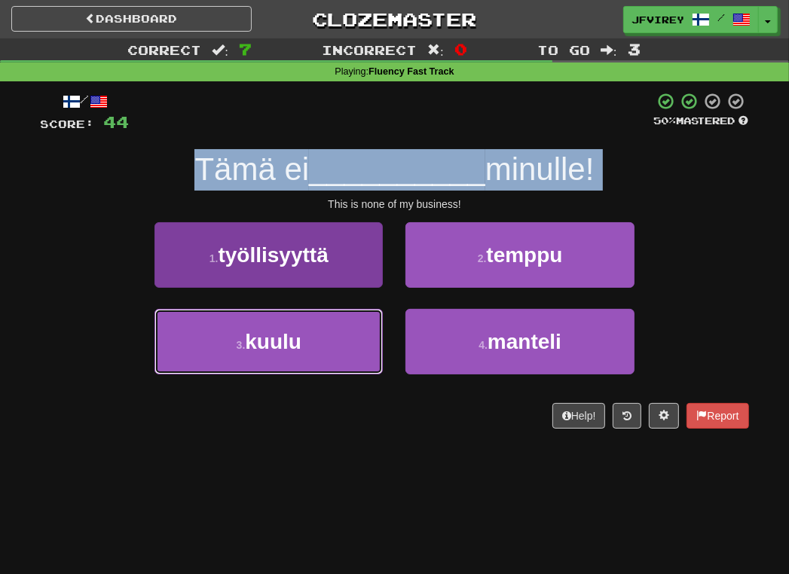
drag, startPoint x: 347, startPoint y: 344, endPoint x: 355, endPoint y: 343, distance: 8.3
click at [345, 344] on button "3 . kuulu" at bounding box center [268, 342] width 228 height 66
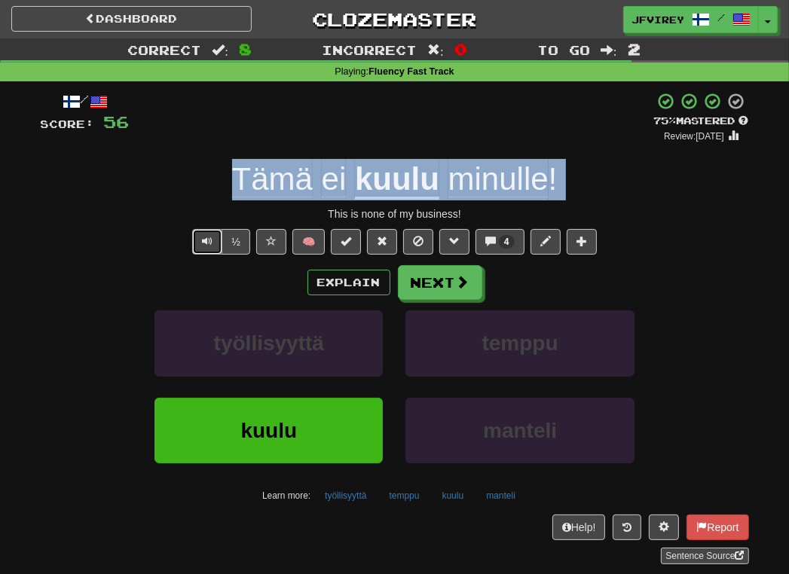
click at [202, 239] on button "Text-to-speech controls" at bounding box center [207, 242] width 30 height 26
click at [438, 276] on button "Next" at bounding box center [441, 283] width 84 height 35
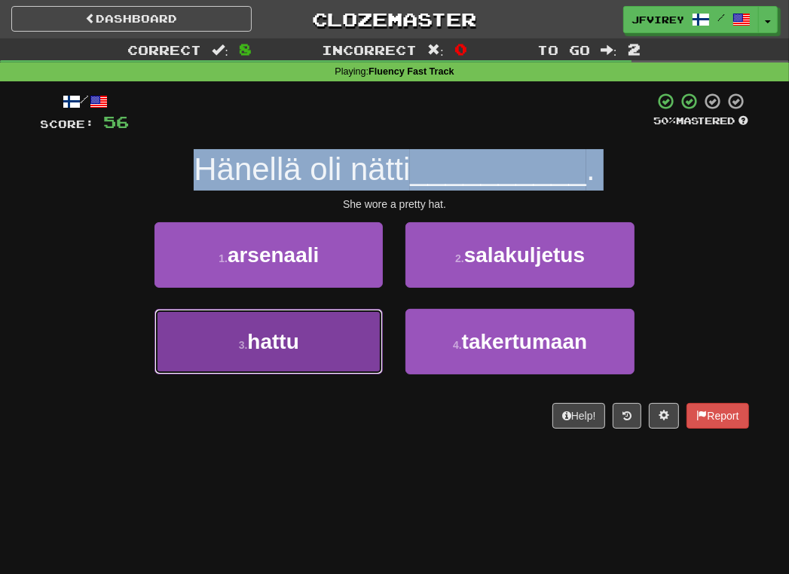
click at [313, 333] on button "3 . hattu" at bounding box center [268, 342] width 228 height 66
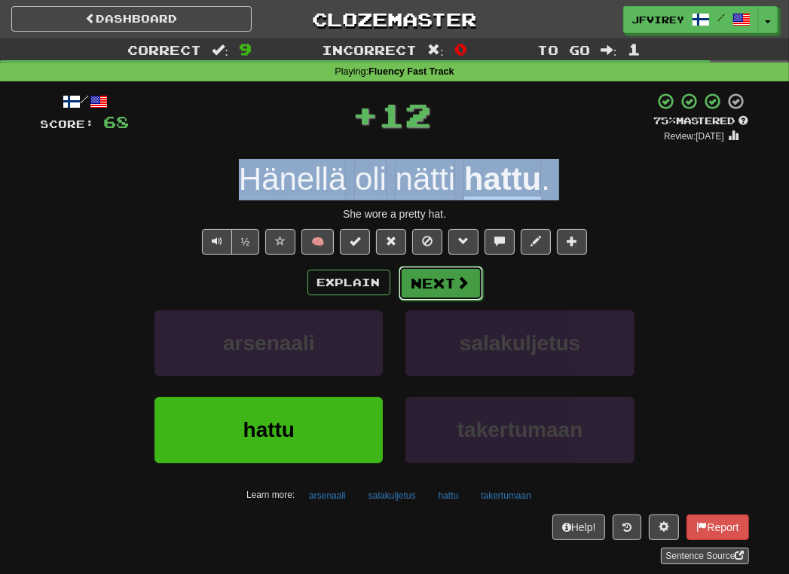
click at [428, 280] on button "Next" at bounding box center [441, 283] width 84 height 35
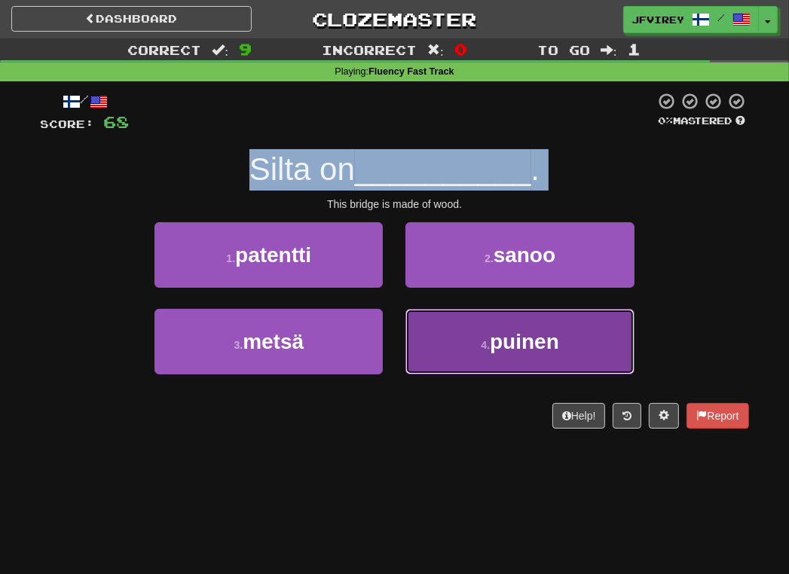
click at [481, 337] on button "4 . puinen" at bounding box center [519, 342] width 228 height 66
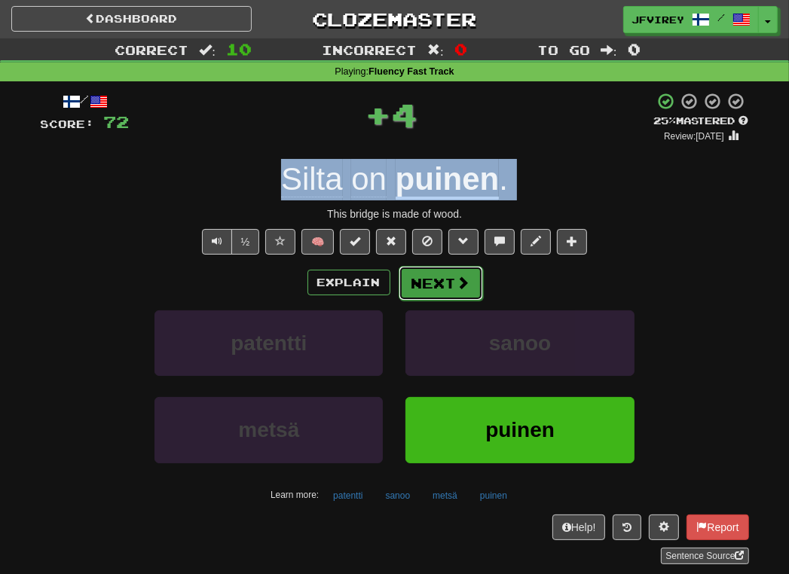
click at [427, 284] on button "Next" at bounding box center [441, 283] width 84 height 35
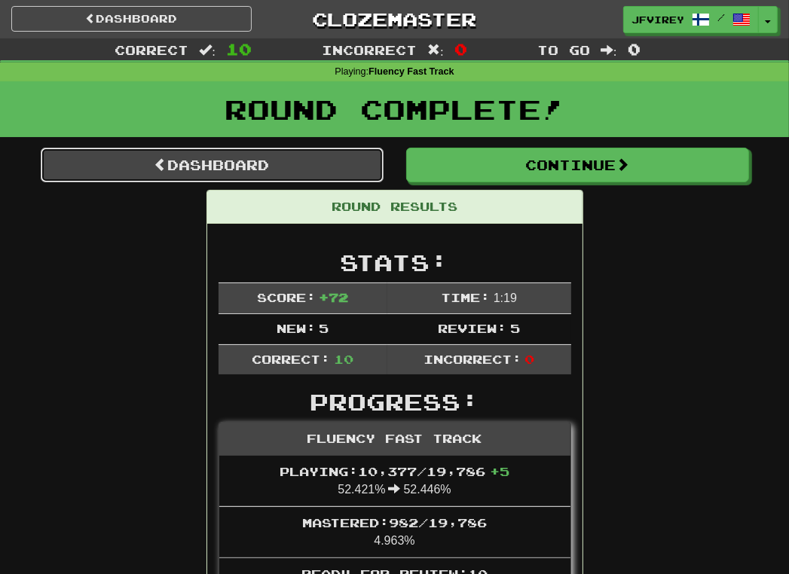
click at [334, 165] on link "Dashboard" at bounding box center [212, 165] width 343 height 35
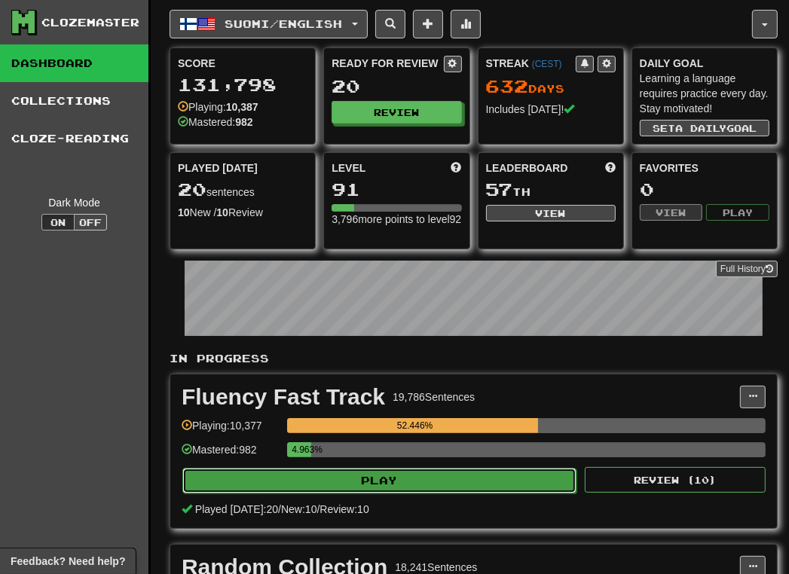
click at [515, 481] on button "Play" at bounding box center [379, 481] width 394 height 26
select select "**"
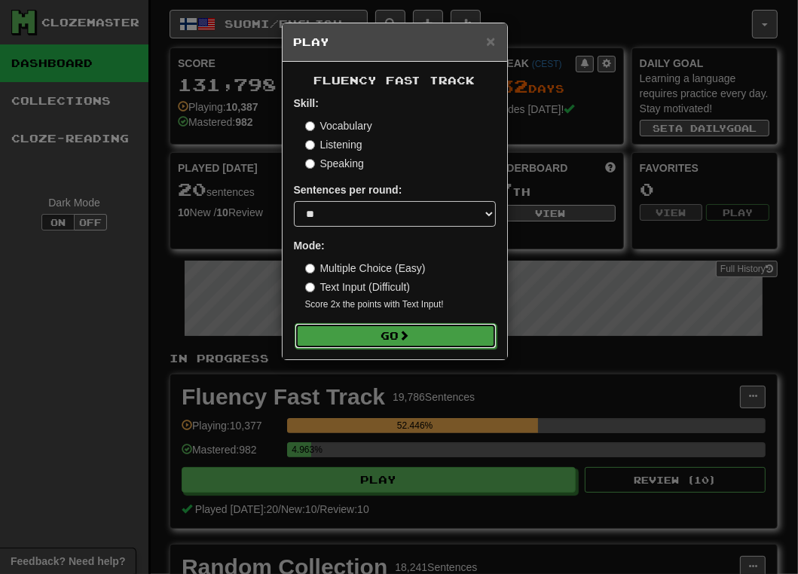
click at [427, 343] on button "Go" at bounding box center [396, 336] width 202 height 26
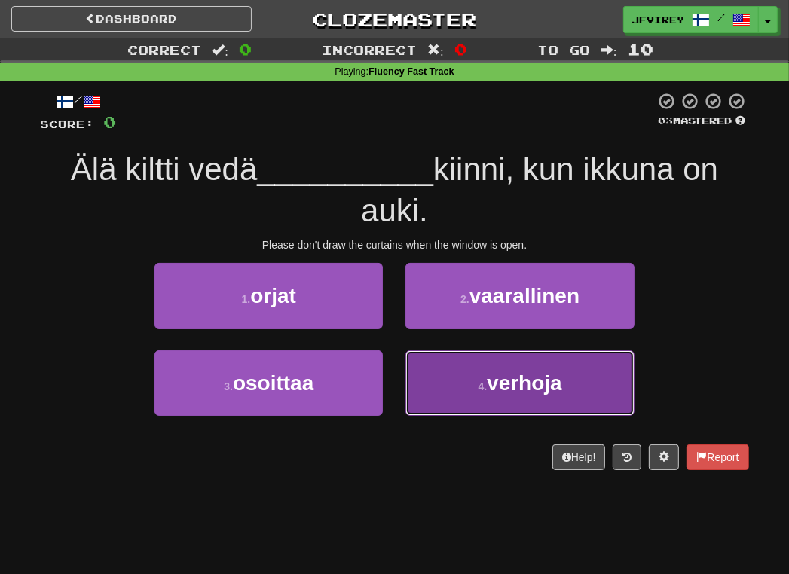
click at [509, 384] on span "verhoja" at bounding box center [524, 382] width 75 height 23
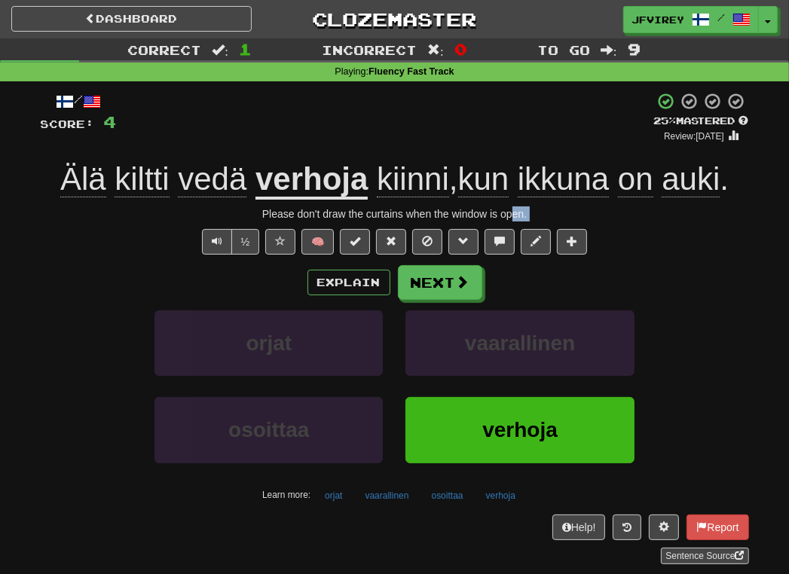
drag, startPoint x: 498, startPoint y: 222, endPoint x: 473, endPoint y: 226, distance: 25.1
click at [473, 226] on div "/ Score: 4 + 4 25 % Mastered Review: [DATE] Älä kiltti vedä verhoja kiinni , ku…" at bounding box center [395, 328] width 708 height 472
click at [534, 217] on div "Please don't draw the curtains when the window is open." at bounding box center [395, 213] width 708 height 15
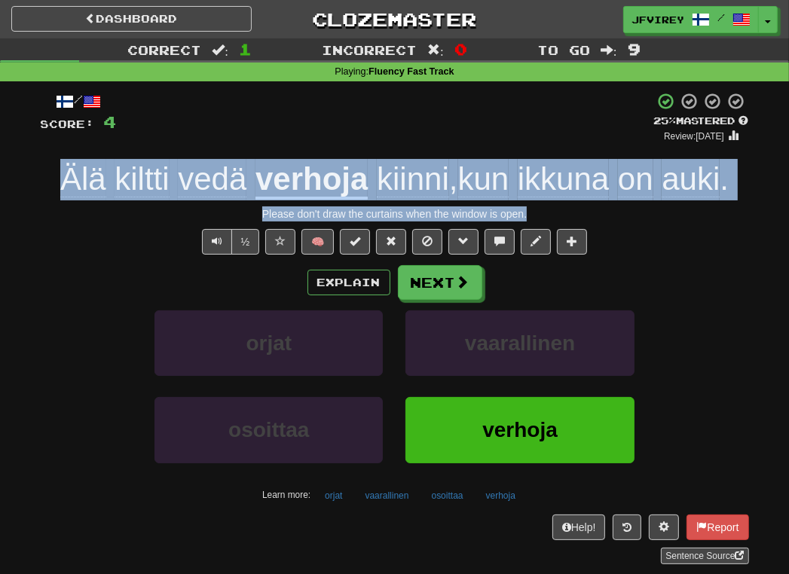
drag, startPoint x: 533, startPoint y: 215, endPoint x: 12, endPoint y: 185, distance: 522.3
click at [14, 184] on div "Correct : 1 Incorrect : 0 To go : 9 Playing : Fluency Fast Track / Score: 4 + 4…" at bounding box center [394, 311] width 789 height 547
copy div "Älä kiltti vedä verhoja kiinni , kun ikkuna on auki . Please don't draw the cur…"
click at [214, 236] on span "Text-to-speech controls" at bounding box center [217, 241] width 11 height 11
click at [434, 284] on button "Next" at bounding box center [441, 283] width 84 height 35
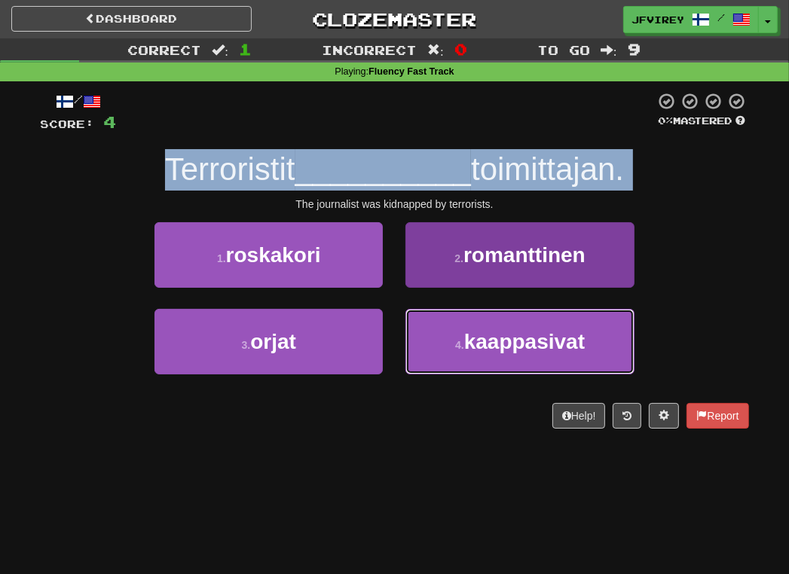
click at [576, 337] on span "kaappasivat" at bounding box center [524, 341] width 121 height 23
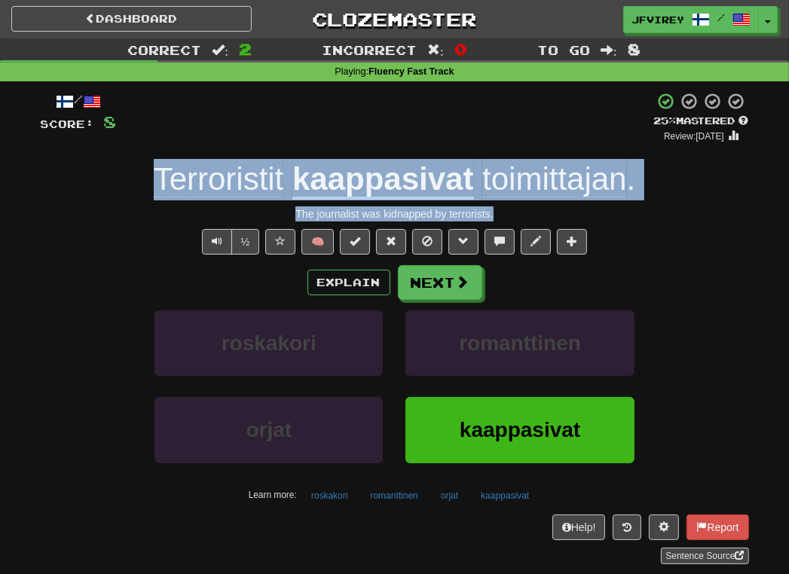
drag, startPoint x: 499, startPoint y: 216, endPoint x: 152, endPoint y: 181, distance: 348.4
click at [152, 181] on div "/ Score: 8 + 4 25 % Mastered Review: [DATE] Terroristit kaappasivat toimittajan…" at bounding box center [395, 328] width 708 height 472
copy div "Terroristit kaappasivat toimittajan . The journalist was kidnapped by terrorist…"
click at [218, 247] on button "Text-to-speech controls" at bounding box center [217, 242] width 30 height 26
click at [435, 283] on button "Next" at bounding box center [441, 283] width 84 height 35
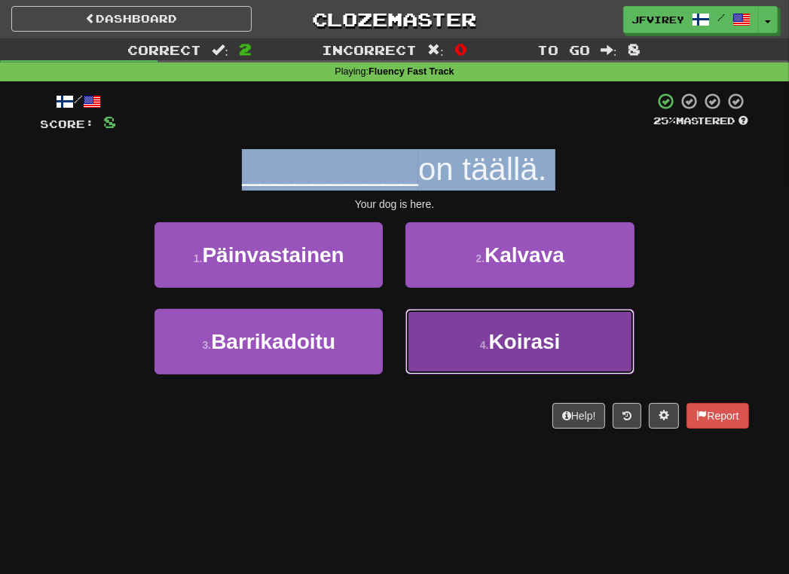
click at [495, 333] on span "Koirasi" at bounding box center [525, 341] width 72 height 23
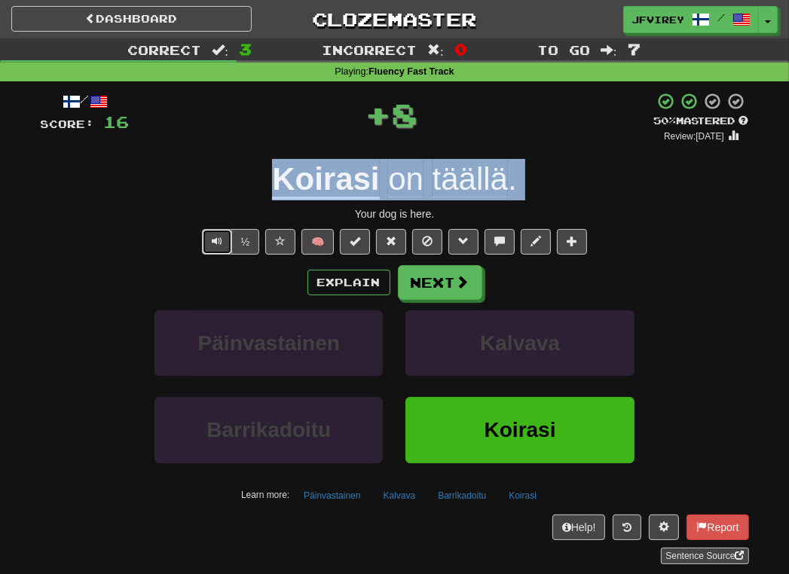
click at [222, 240] on span "Text-to-speech controls" at bounding box center [217, 241] width 11 height 11
click at [432, 280] on button "Next" at bounding box center [441, 283] width 84 height 35
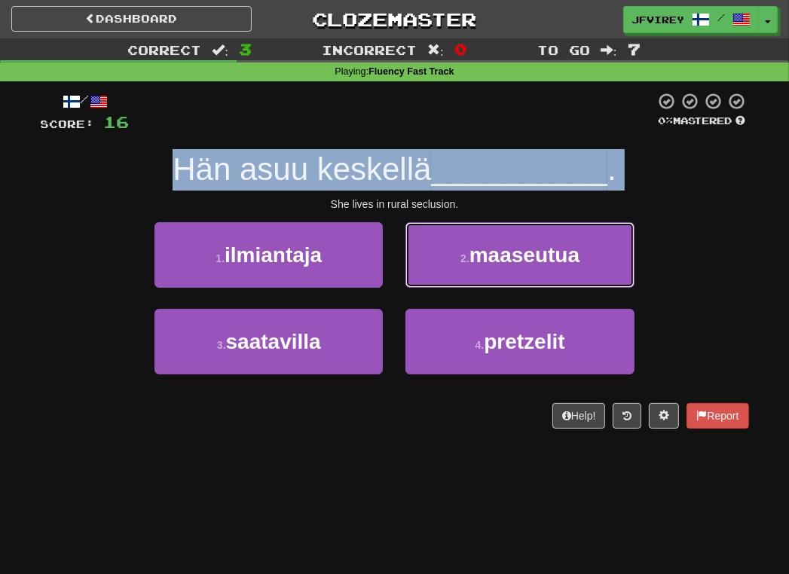
click at [456, 256] on button "2 . maaseutua" at bounding box center [519, 255] width 228 height 66
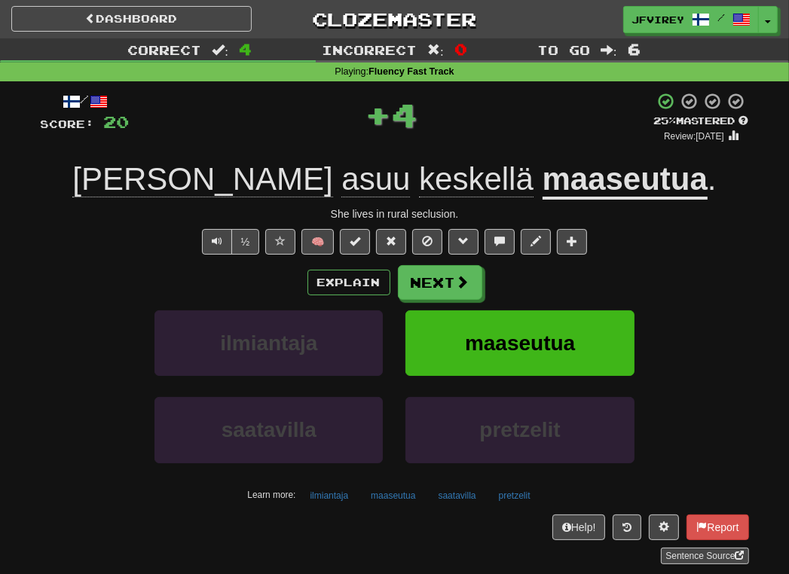
click at [78, 239] on div "½ 🧠" at bounding box center [395, 242] width 708 height 26
click at [543, 173] on u "maaseutua" at bounding box center [625, 180] width 165 height 38
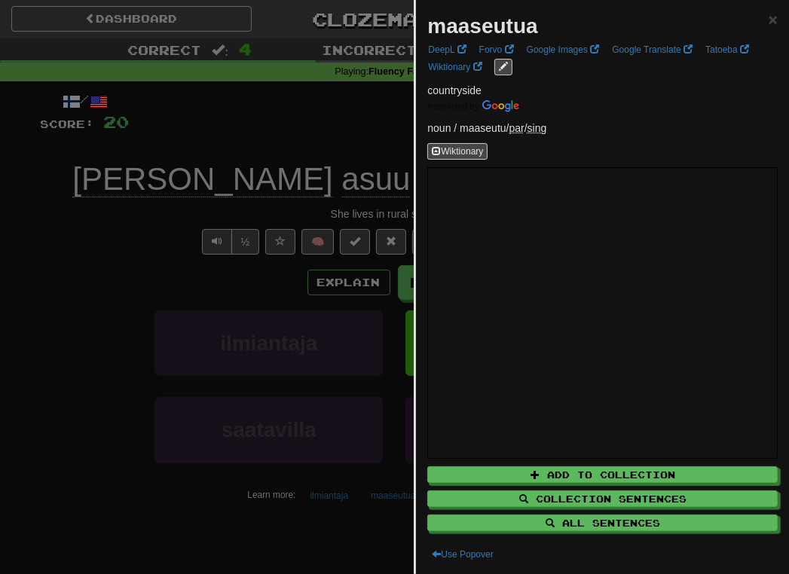
click at [347, 124] on div at bounding box center [394, 287] width 789 height 574
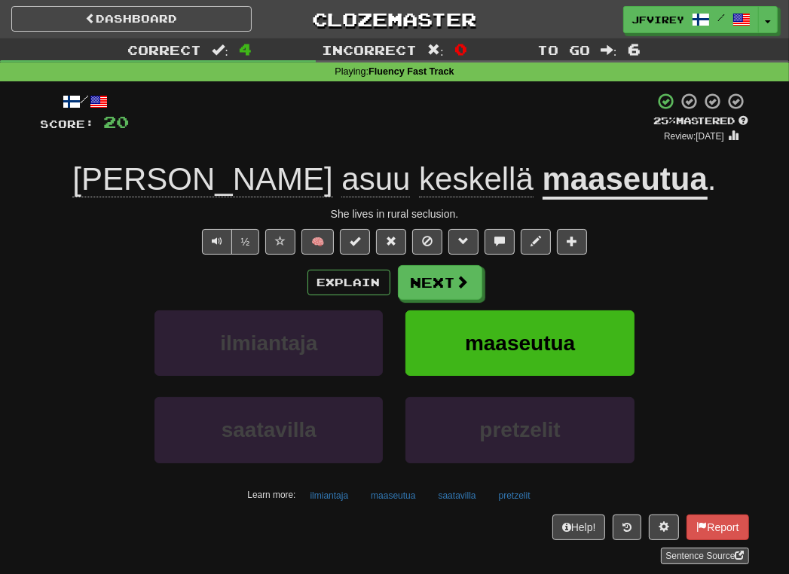
click at [419, 184] on span "keskellä" at bounding box center [476, 179] width 115 height 36
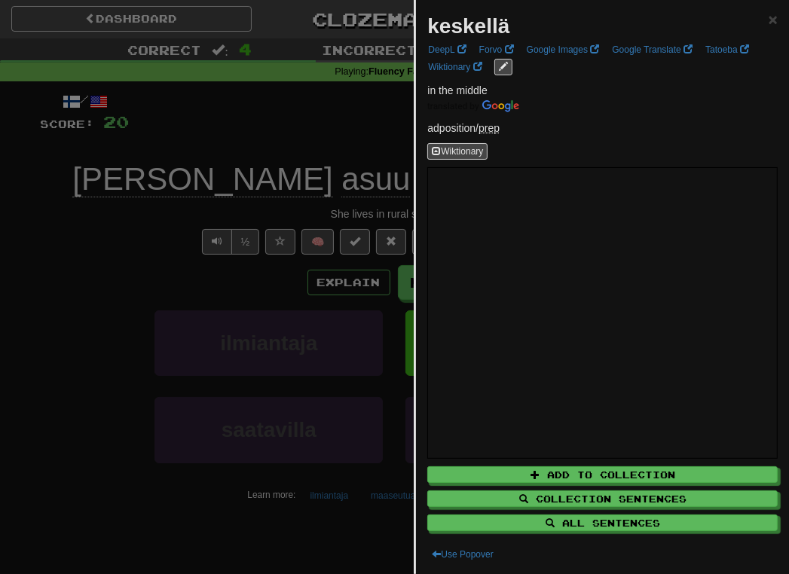
click at [154, 253] on div at bounding box center [394, 287] width 789 height 574
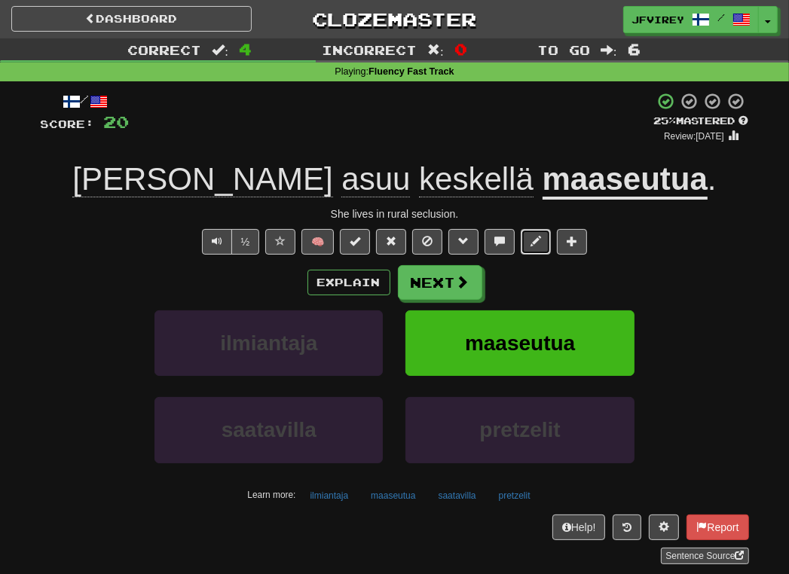
click at [541, 237] on button at bounding box center [536, 242] width 30 height 26
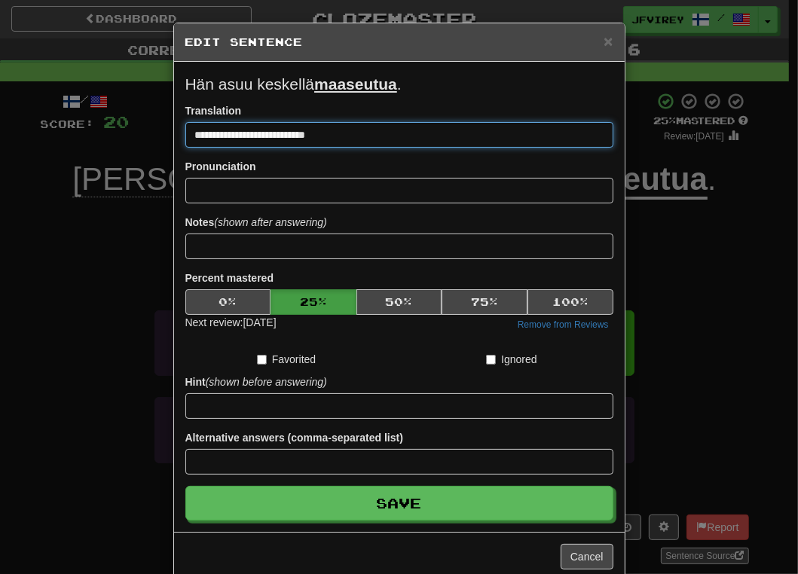
drag, startPoint x: 245, startPoint y: 136, endPoint x: 312, endPoint y: 140, distance: 67.2
click at [312, 140] on input "**********" at bounding box center [399, 135] width 428 height 26
type input "**********"
click at [185, 486] on button "Save" at bounding box center [399, 503] width 428 height 35
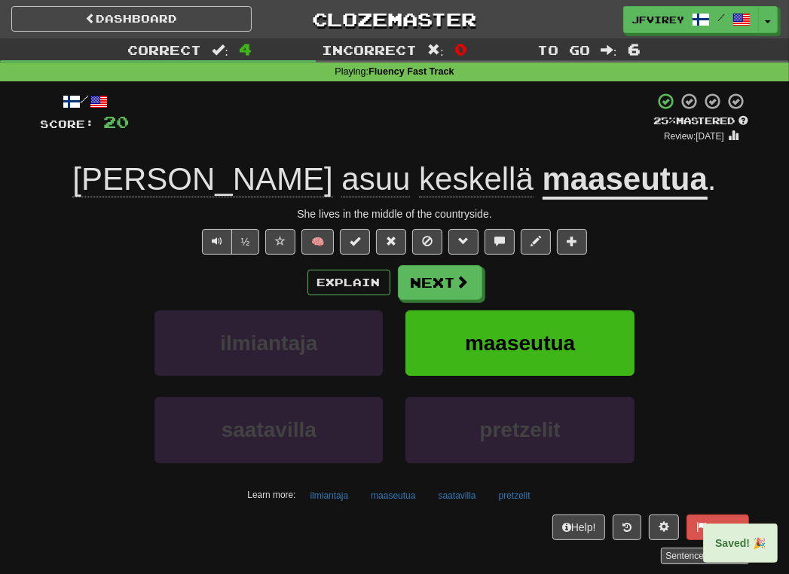
click at [543, 178] on u "maaseutua" at bounding box center [625, 180] width 165 height 38
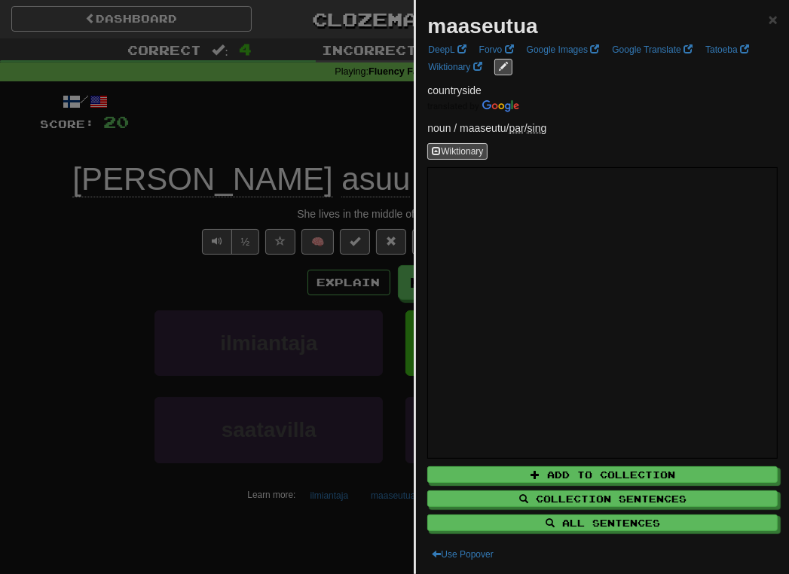
click at [310, 148] on div at bounding box center [394, 287] width 789 height 574
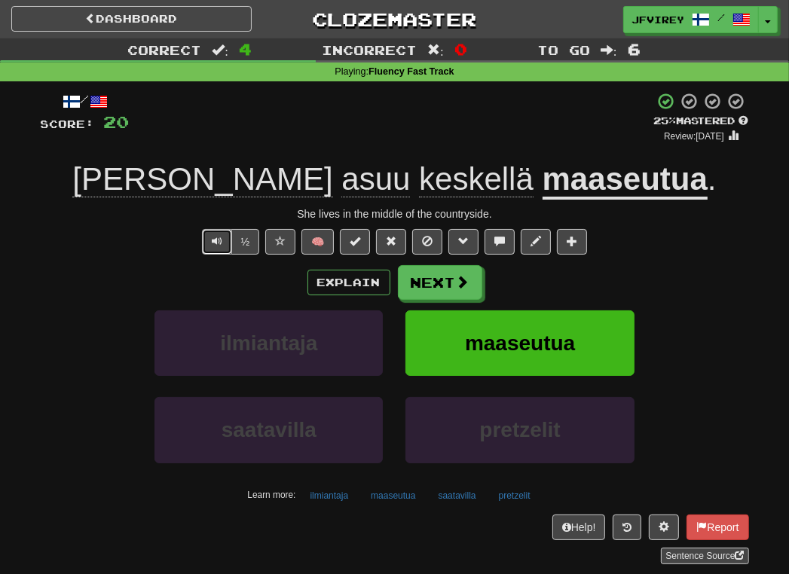
click at [215, 249] on button "Text-to-speech controls" at bounding box center [217, 242] width 30 height 26
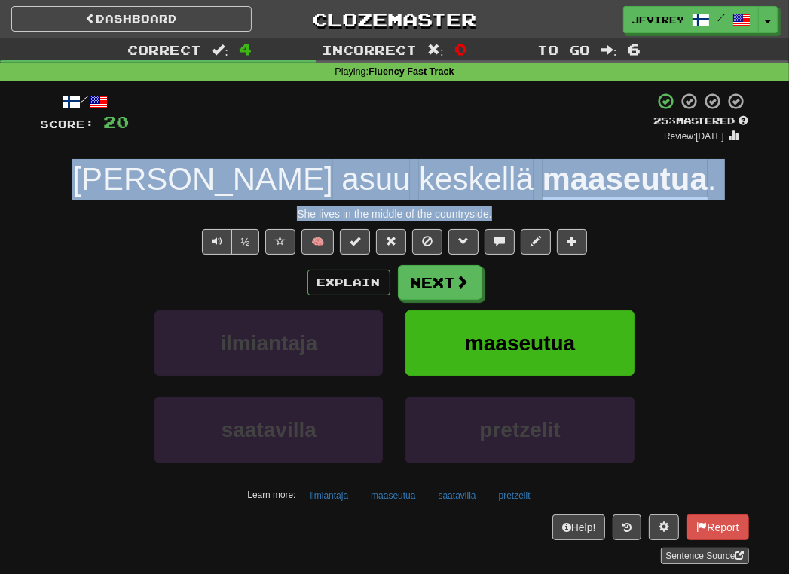
drag, startPoint x: 515, startPoint y: 212, endPoint x: 178, endPoint y: 182, distance: 338.8
click at [178, 182] on div "/ Score: 20 + 4 25 % Mastered Review: [DATE] Hän asuu keskellä maaseutua . She …" at bounding box center [395, 328] width 708 height 472
copy div "Hän asuu keskellä maaseutua . She lives in the middle of the countryside."
click at [543, 175] on u "maaseutua" at bounding box center [625, 180] width 165 height 38
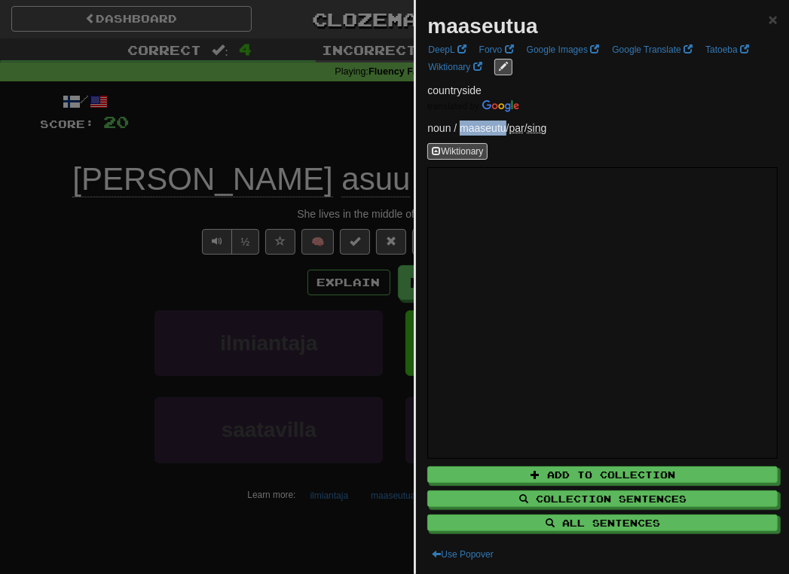
drag, startPoint x: 506, startPoint y: 128, endPoint x: 460, endPoint y: 128, distance: 46.7
click at [460, 128] on p "noun / maaseutu / par / sing" at bounding box center [602, 128] width 350 height 15
copy p "maaseutu"
click at [86, 205] on div at bounding box center [394, 287] width 789 height 574
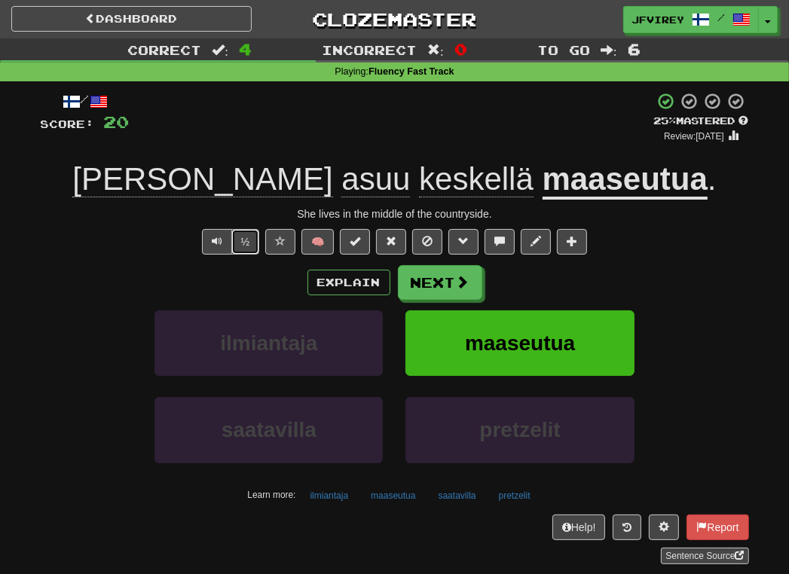
click at [233, 241] on button "½" at bounding box center [245, 242] width 29 height 26
click at [217, 240] on span "Text-to-speech controls" at bounding box center [217, 241] width 11 height 11
click at [427, 283] on button "Next" at bounding box center [441, 283] width 84 height 35
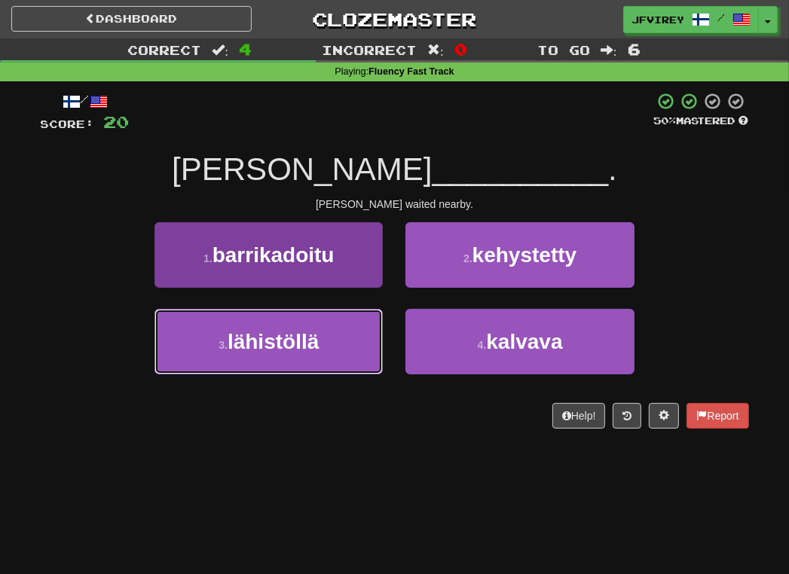
click at [332, 338] on button "3 . lähistöllä" at bounding box center [268, 342] width 228 height 66
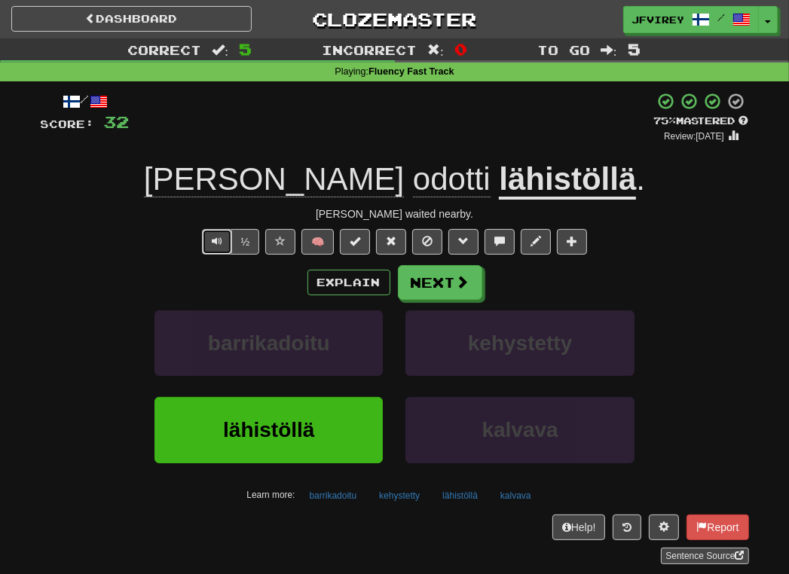
click at [211, 242] on button "Text-to-speech controls" at bounding box center [217, 242] width 30 height 26
click at [429, 274] on button "Next" at bounding box center [441, 283] width 84 height 35
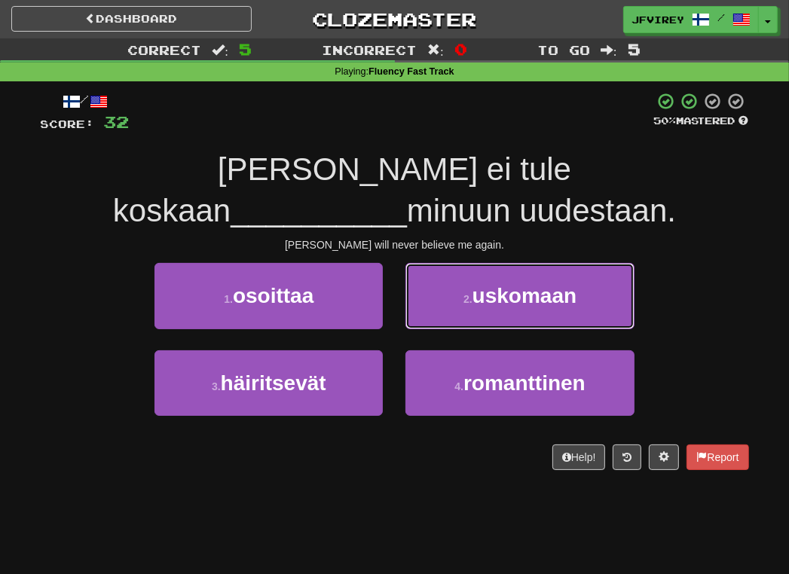
drag, startPoint x: 518, startPoint y: 291, endPoint x: 530, endPoint y: 295, distance: 13.6
click at [521, 292] on span "uskomaan" at bounding box center [524, 295] width 105 height 23
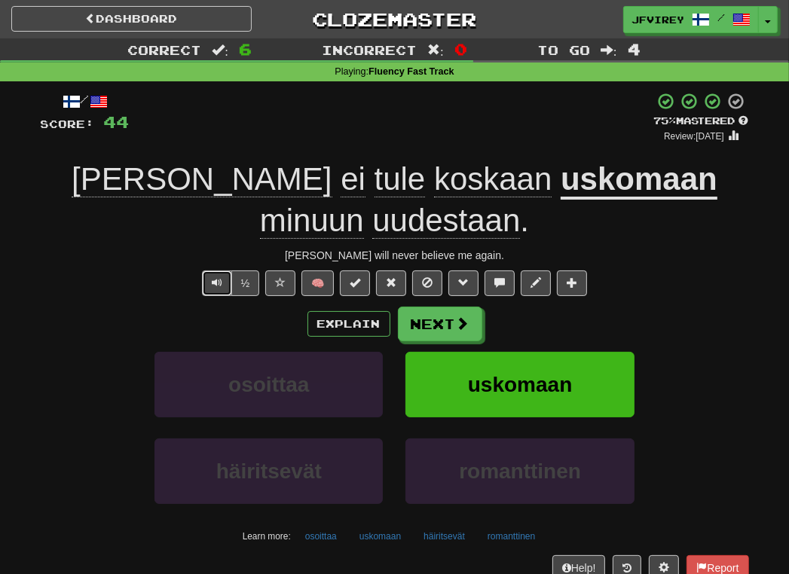
click at [221, 278] on span "Text-to-speech controls" at bounding box center [217, 282] width 11 height 11
click at [438, 326] on button "Next" at bounding box center [441, 324] width 84 height 35
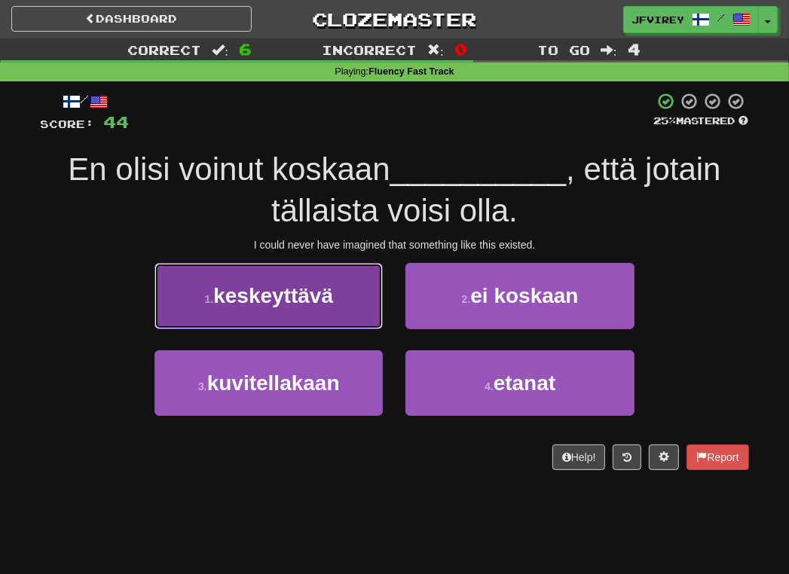
click at [316, 301] on span "keskeyttävä" at bounding box center [273, 295] width 120 height 23
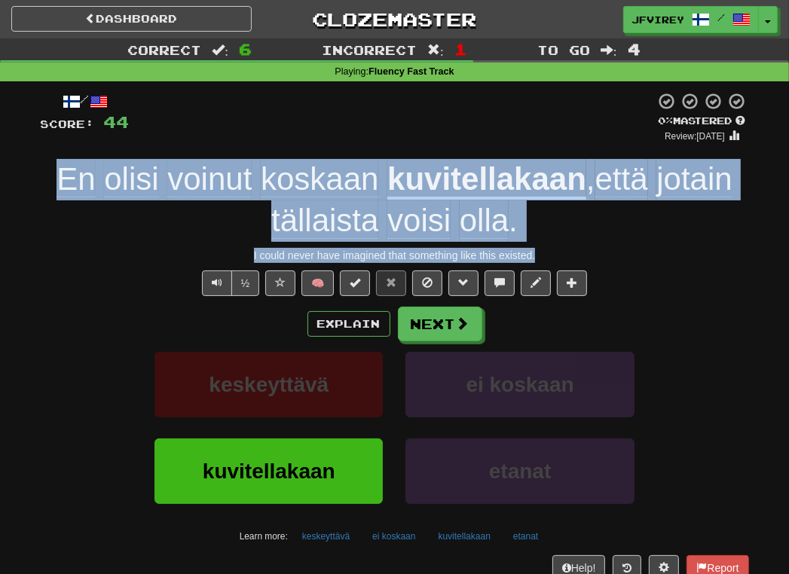
drag, startPoint x: 552, startPoint y: 253, endPoint x: 38, endPoint y: 177, distance: 519.5
click at [38, 177] on div "/ Score: 44 0 % Mastered Review: [DATE] En olisi voinut koskaan kuvitellakaan ,…" at bounding box center [394, 353] width 731 height 545
copy div "En olisi voinut koskaan kuvitellakaan , että jotain tällaista voisi olla . I co…"
click at [212, 286] on span "Text-to-speech controls" at bounding box center [217, 282] width 11 height 11
click at [426, 324] on button "Next" at bounding box center [441, 324] width 84 height 35
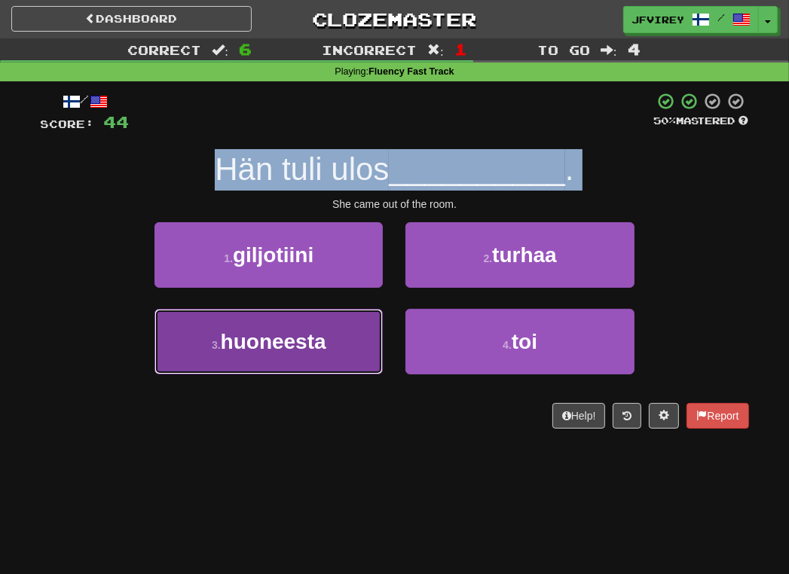
click at [313, 344] on span "huoneesta" at bounding box center [273, 341] width 105 height 23
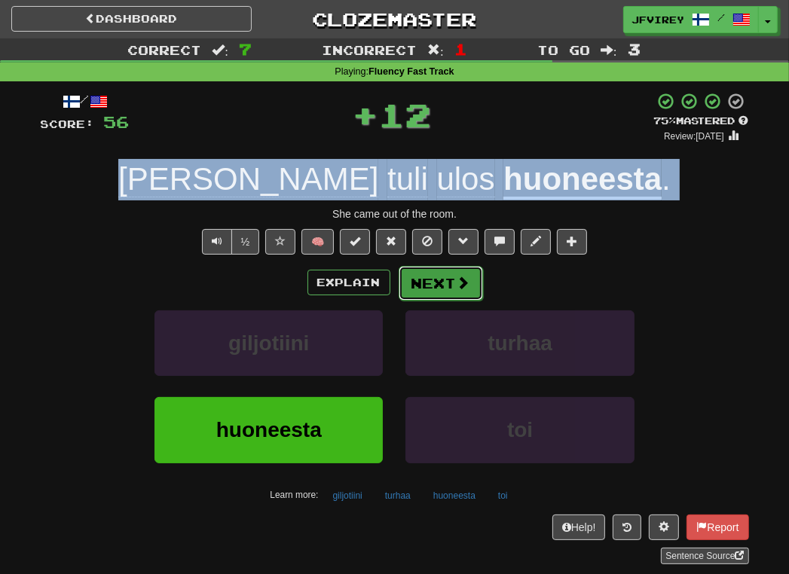
click at [440, 283] on button "Next" at bounding box center [441, 283] width 84 height 35
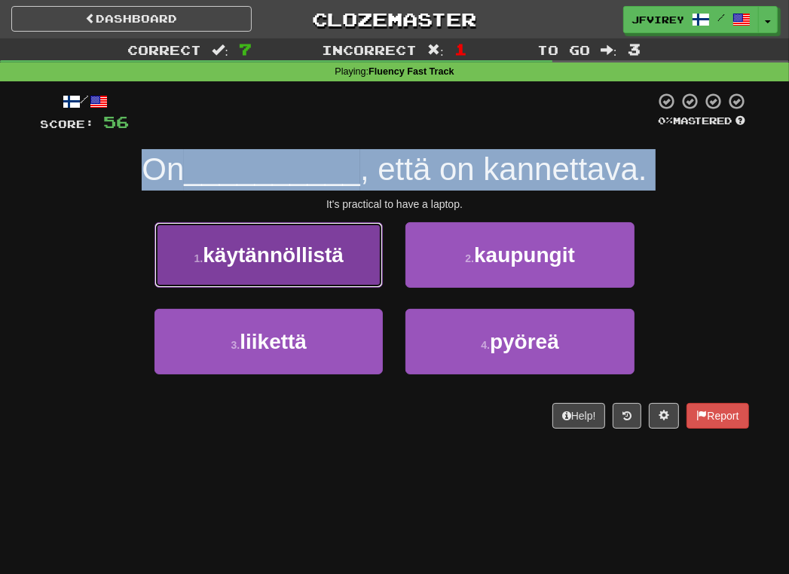
click at [338, 253] on span "käytännöllistä" at bounding box center [273, 254] width 141 height 23
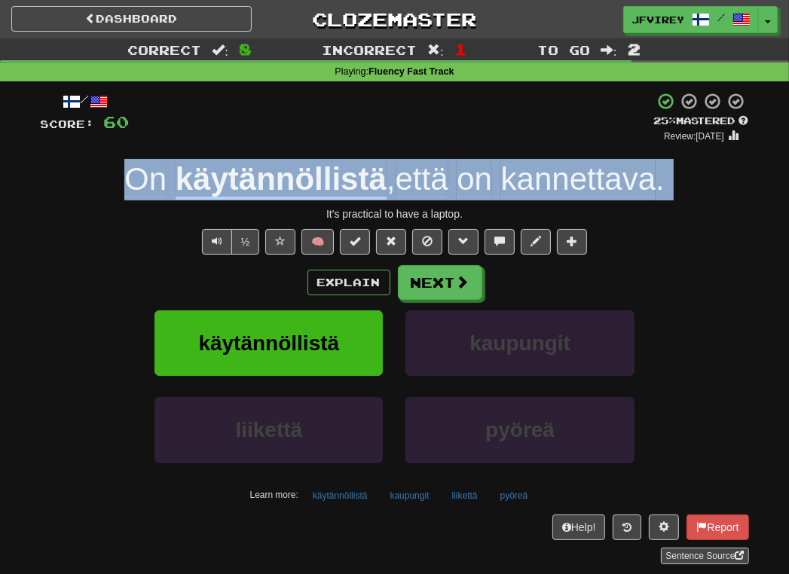
click at [567, 174] on span "kannettava" at bounding box center [578, 179] width 155 height 36
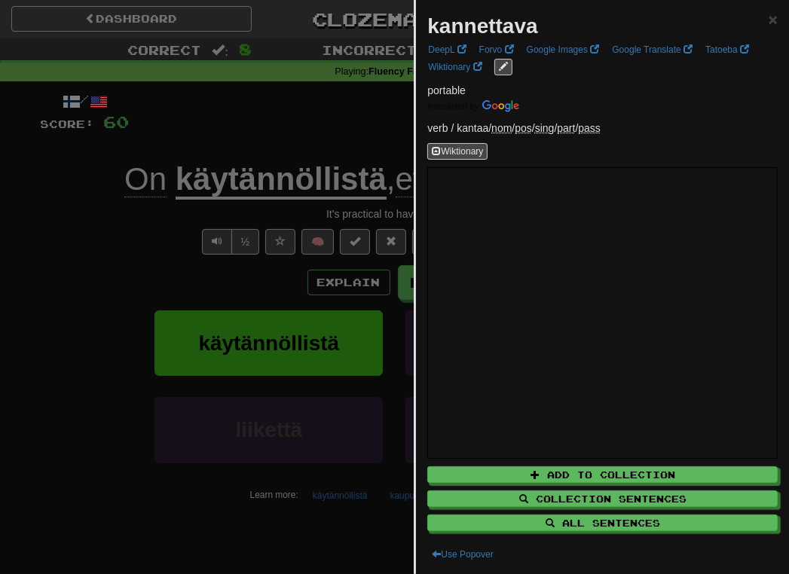
click at [127, 279] on div at bounding box center [394, 287] width 789 height 574
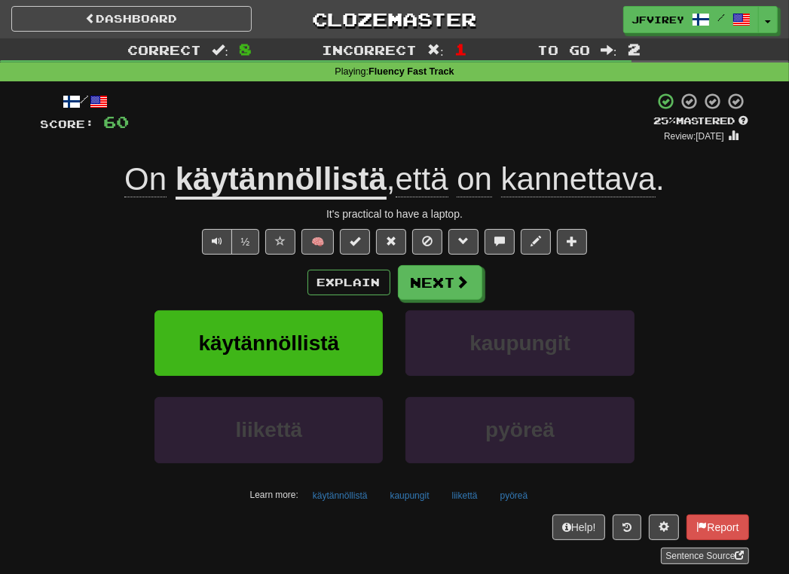
click at [591, 182] on span "kannettava" at bounding box center [578, 179] width 155 height 36
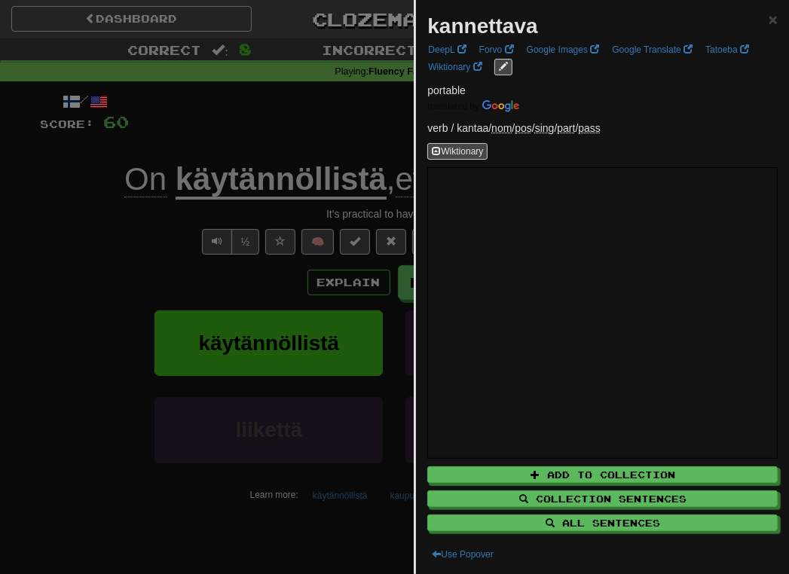
click at [73, 262] on div at bounding box center [394, 287] width 789 height 574
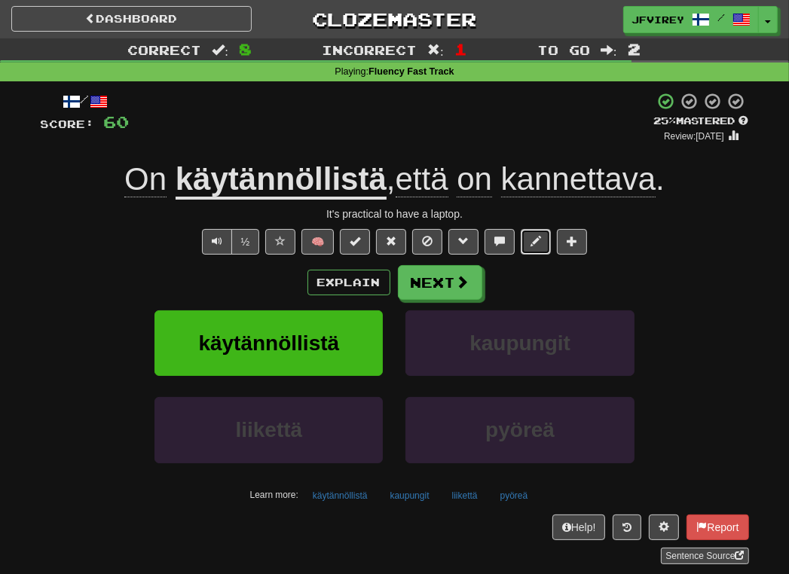
click at [530, 240] on span at bounding box center [535, 241] width 11 height 11
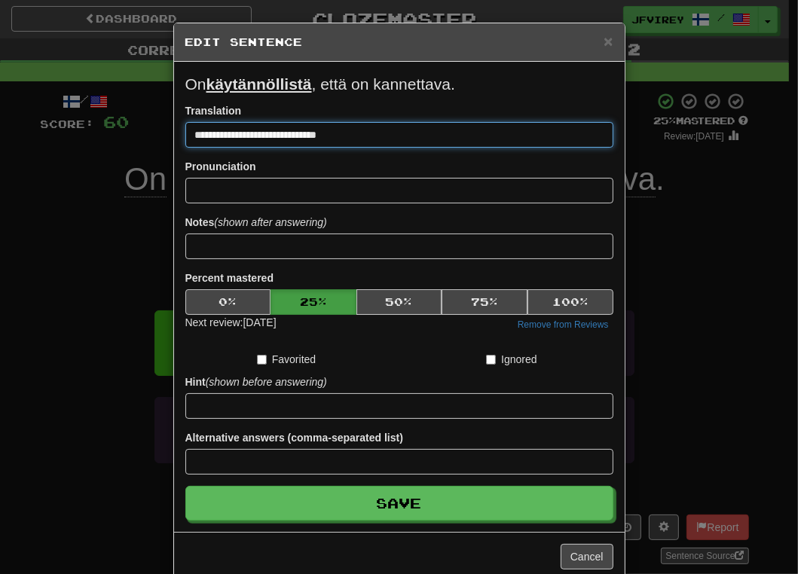
drag, startPoint x: 248, startPoint y: 136, endPoint x: 320, endPoint y: 140, distance: 72.5
click at [320, 140] on input "**********" at bounding box center [399, 135] width 428 height 26
type input "**********"
click at [185, 486] on button "Save" at bounding box center [399, 503] width 428 height 35
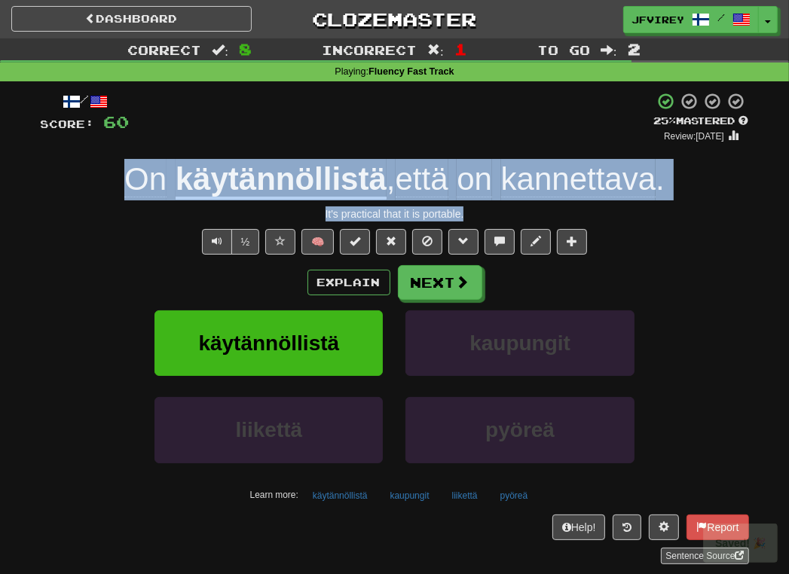
drag, startPoint x: 521, startPoint y: 211, endPoint x: 211, endPoint y: 208, distance: 309.7
click at [102, 176] on div "/ Score: 60 + 4 25 % Mastered Review: [DATE] On käytännöllistä , että on kannet…" at bounding box center [395, 328] width 708 height 472
copy div "On käytännöllistä , että on kannettava . It's practical that it is portable."
drag, startPoint x: 215, startPoint y: 232, endPoint x: 216, endPoint y: 241, distance: 9.1
click at [215, 232] on button "Text-to-speech controls" at bounding box center [217, 242] width 30 height 26
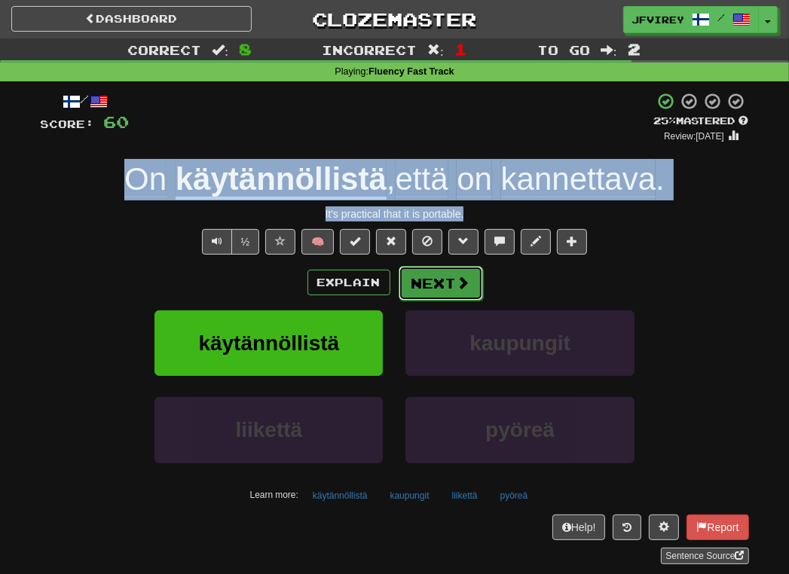
click at [453, 283] on button "Next" at bounding box center [441, 283] width 84 height 35
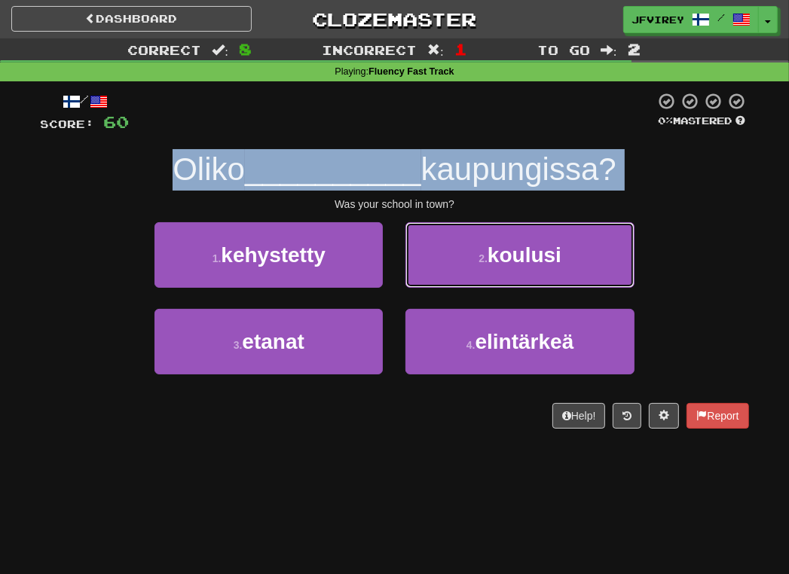
click at [511, 263] on span "koulusi" at bounding box center [525, 254] width 74 height 23
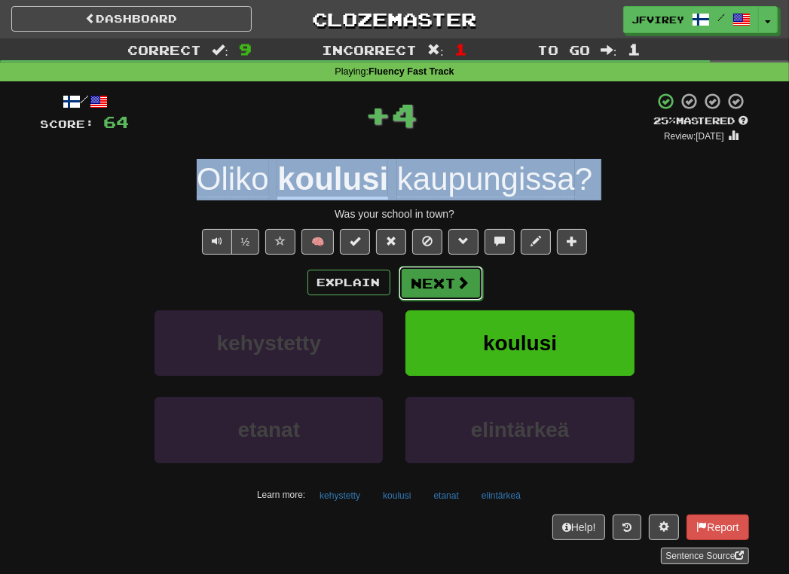
click at [442, 282] on button "Next" at bounding box center [441, 283] width 84 height 35
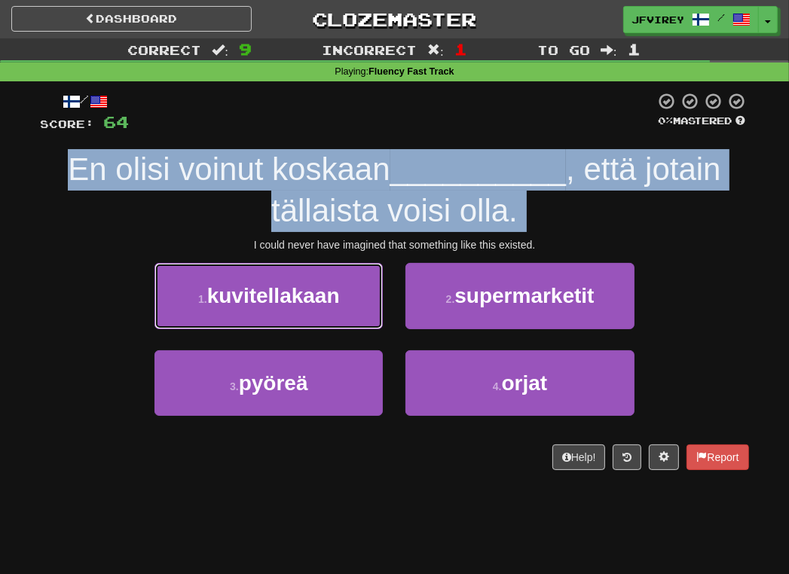
click at [313, 302] on span "kuvitellakaan" at bounding box center [273, 295] width 133 height 23
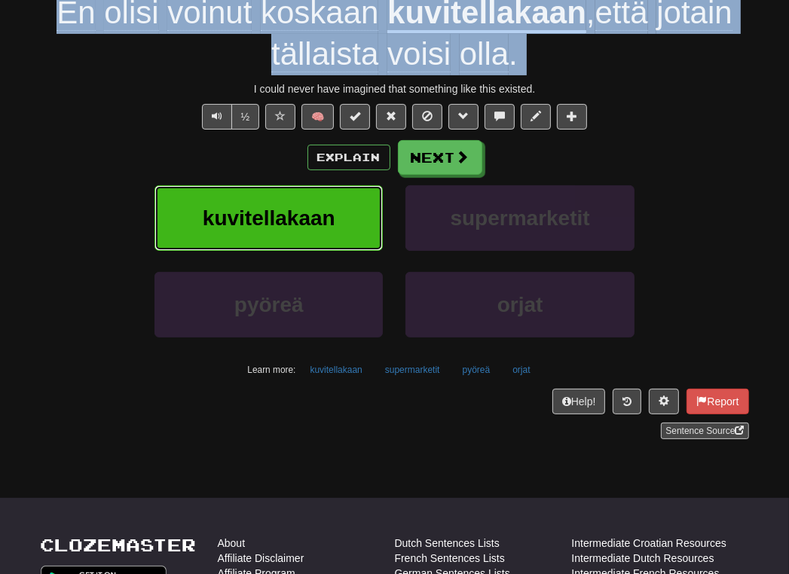
scroll to position [301, 0]
